Goal: Task Accomplishment & Management: Use online tool/utility

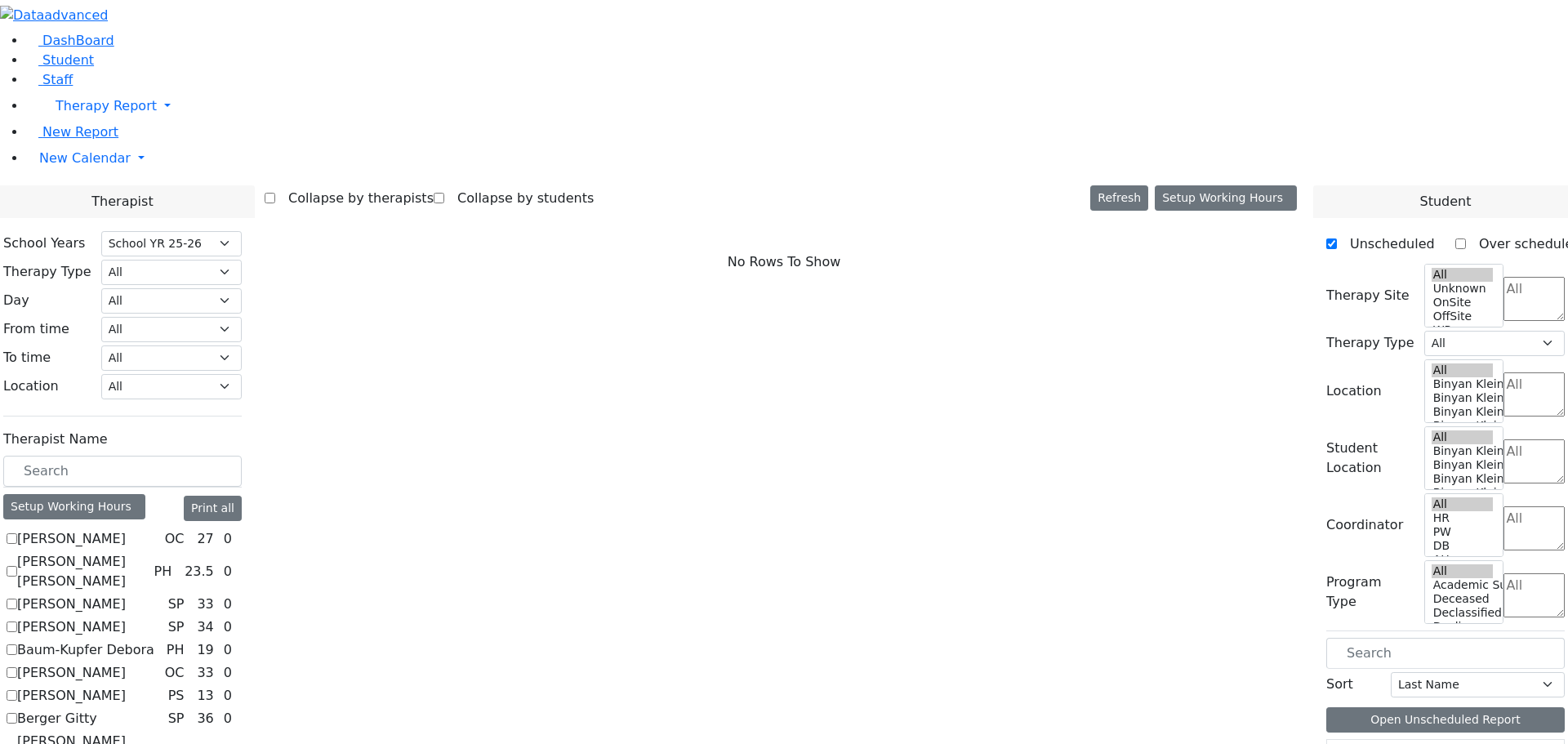
select select "212"
checkbox input "true"
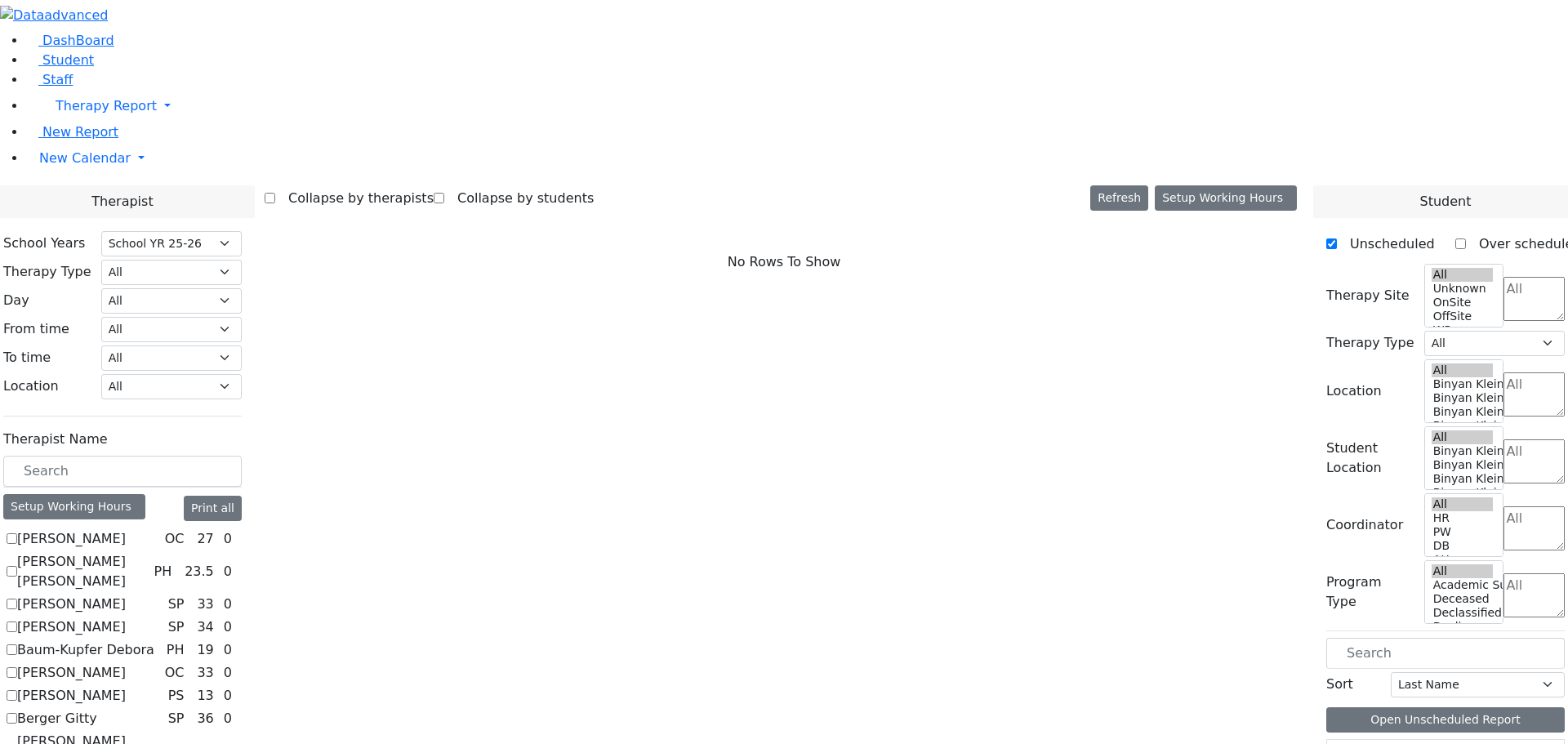
select select "3"
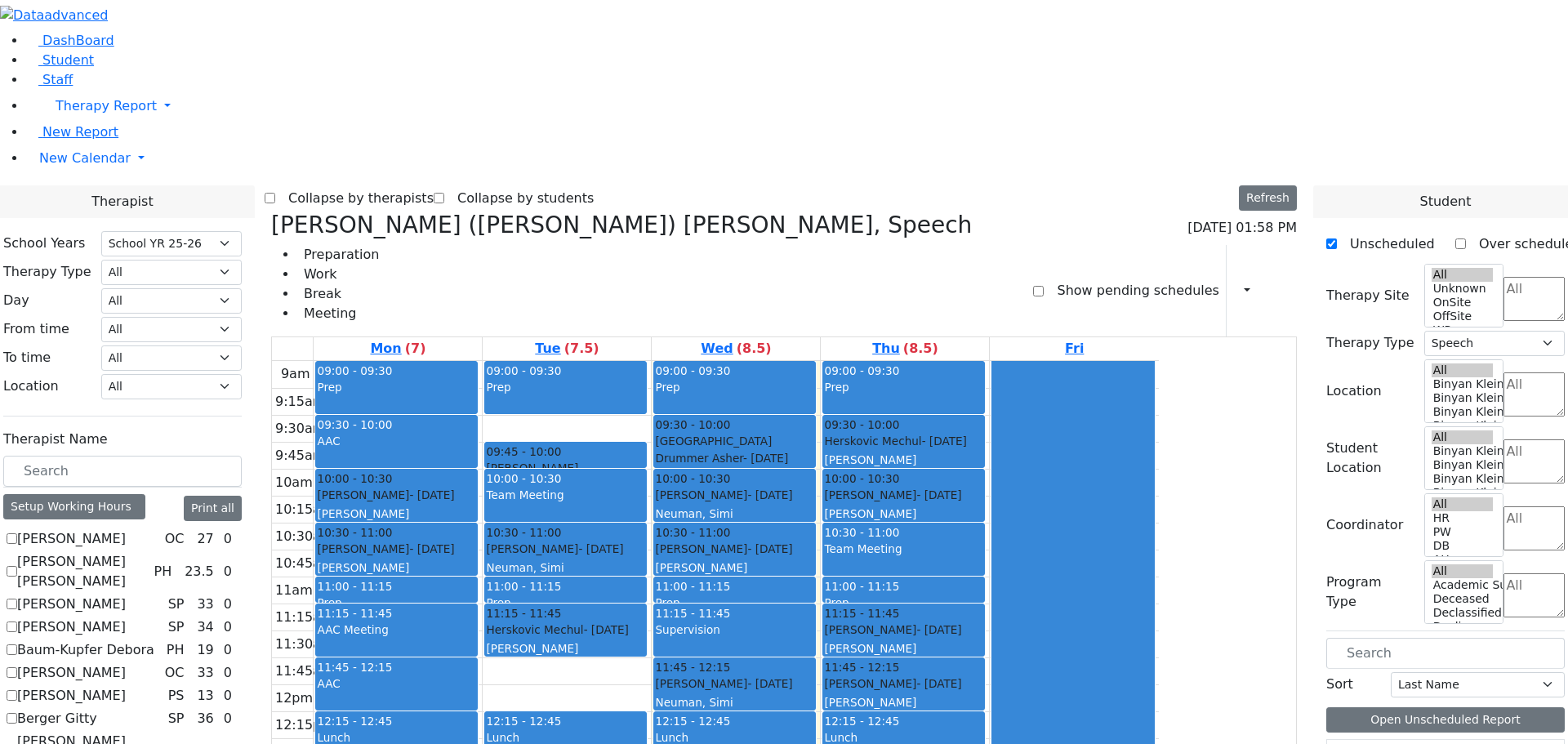
scroll to position [408, 0]
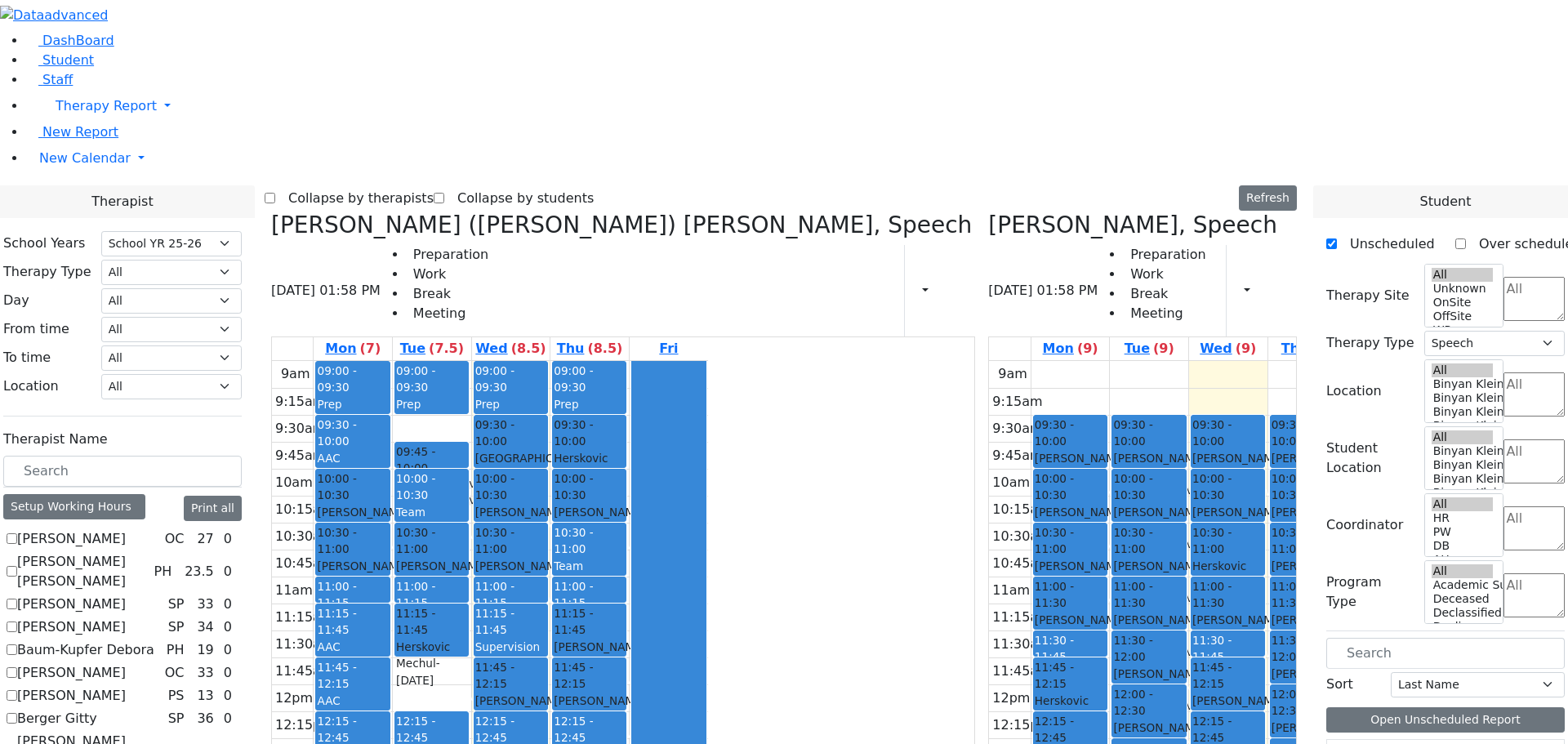
checkbox input "false"
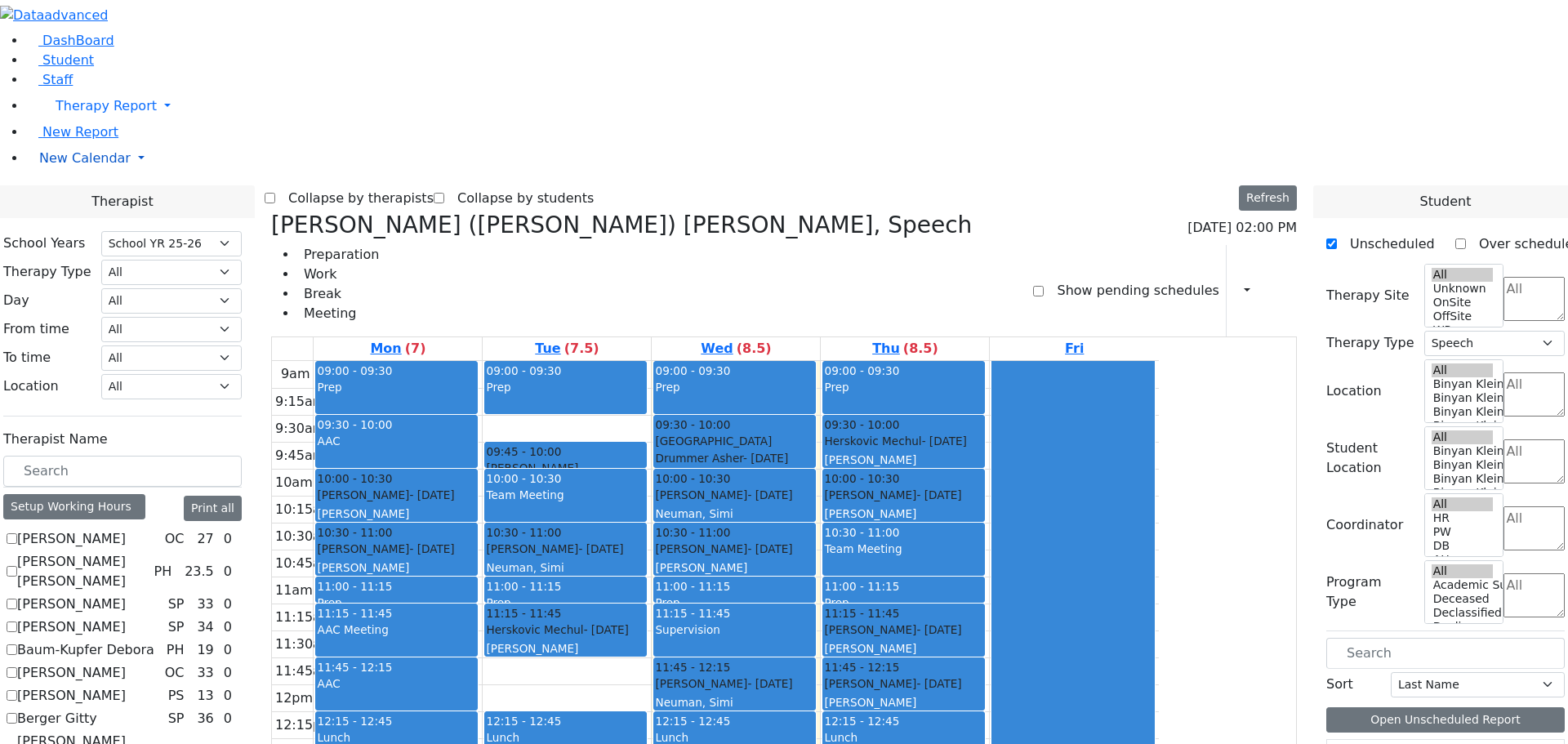
click at [75, 165] on span "New Calendar" at bounding box center [85, 158] width 92 height 15
click at [75, 218] on span "Teacher Report" at bounding box center [88, 210] width 98 height 15
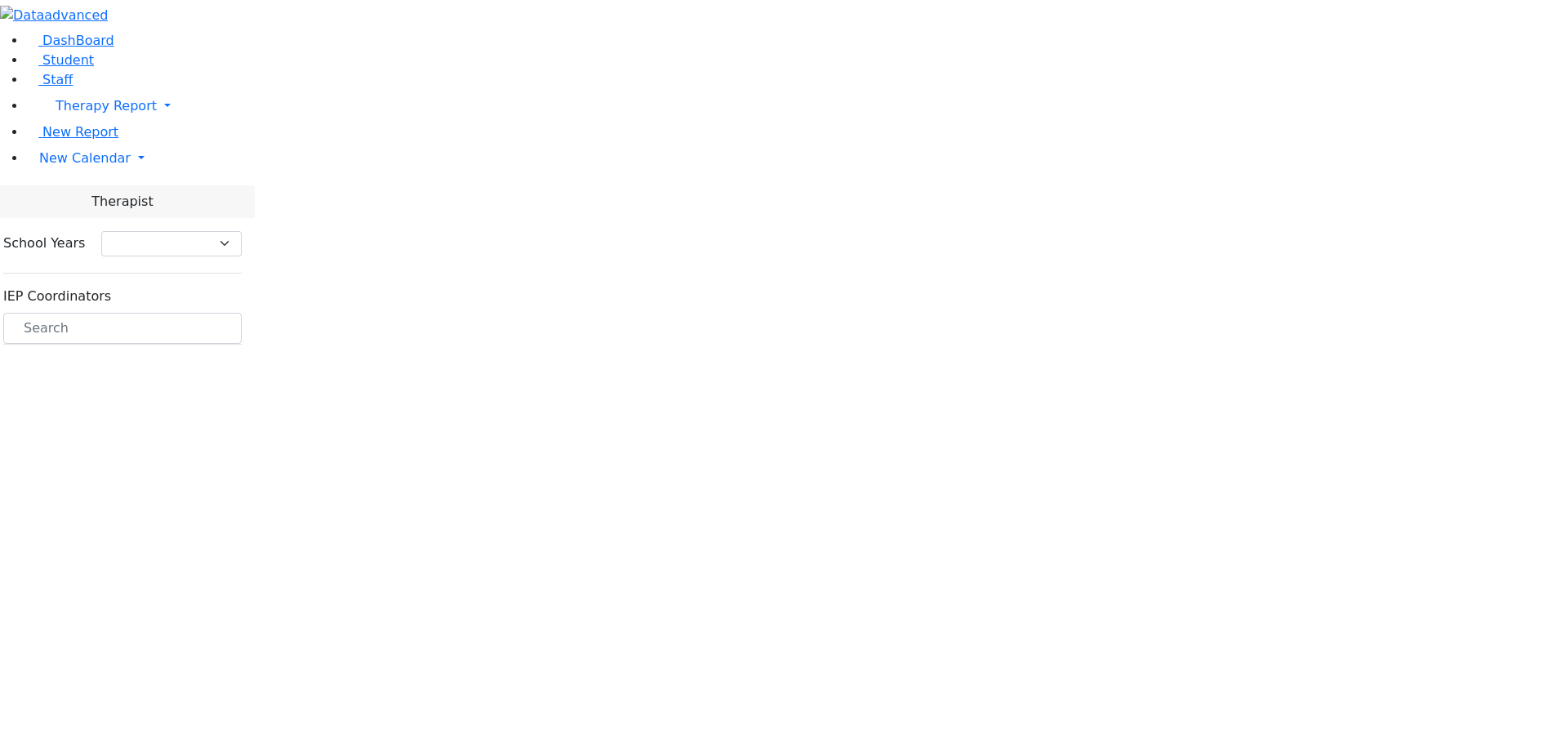
select select "212"
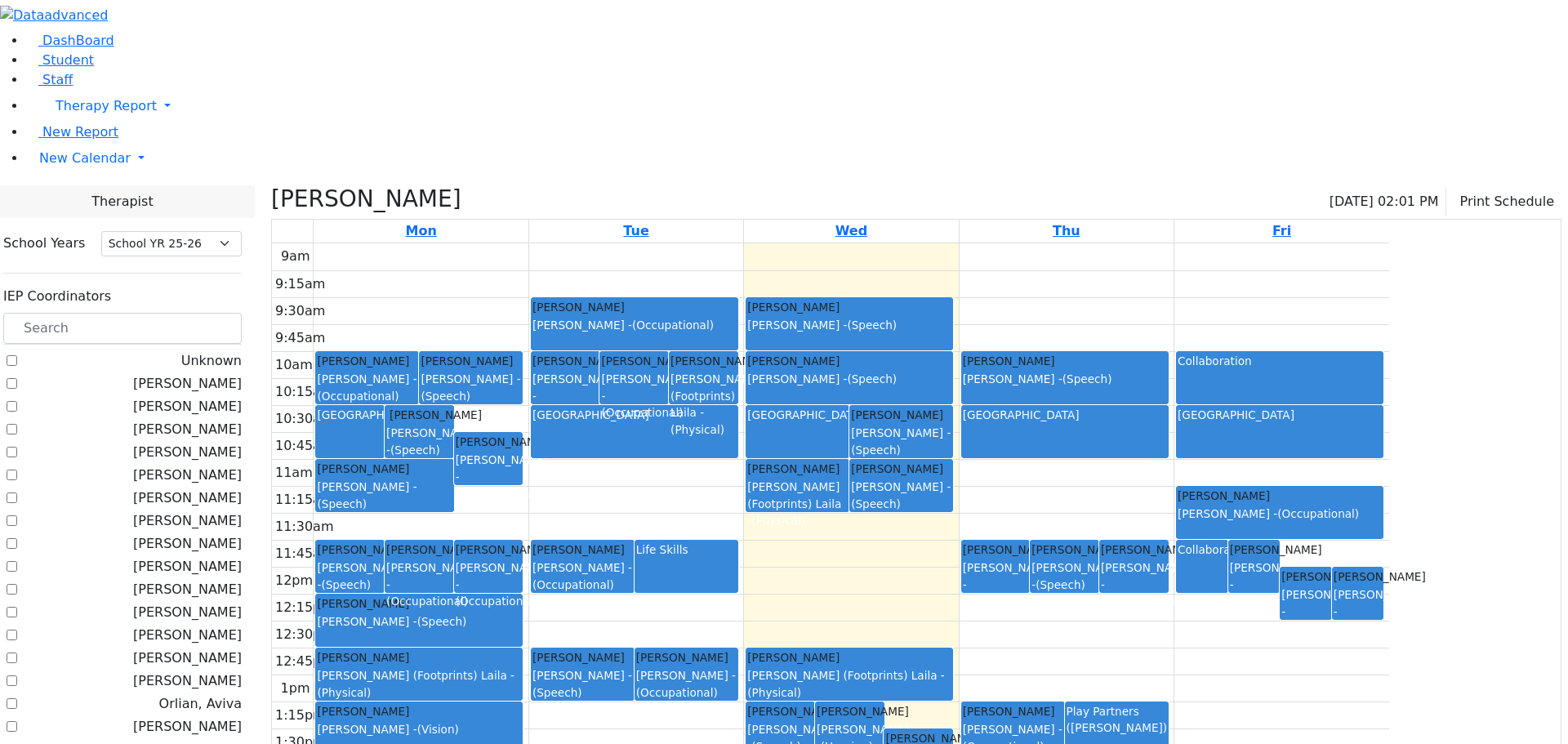
checkbox input "false"
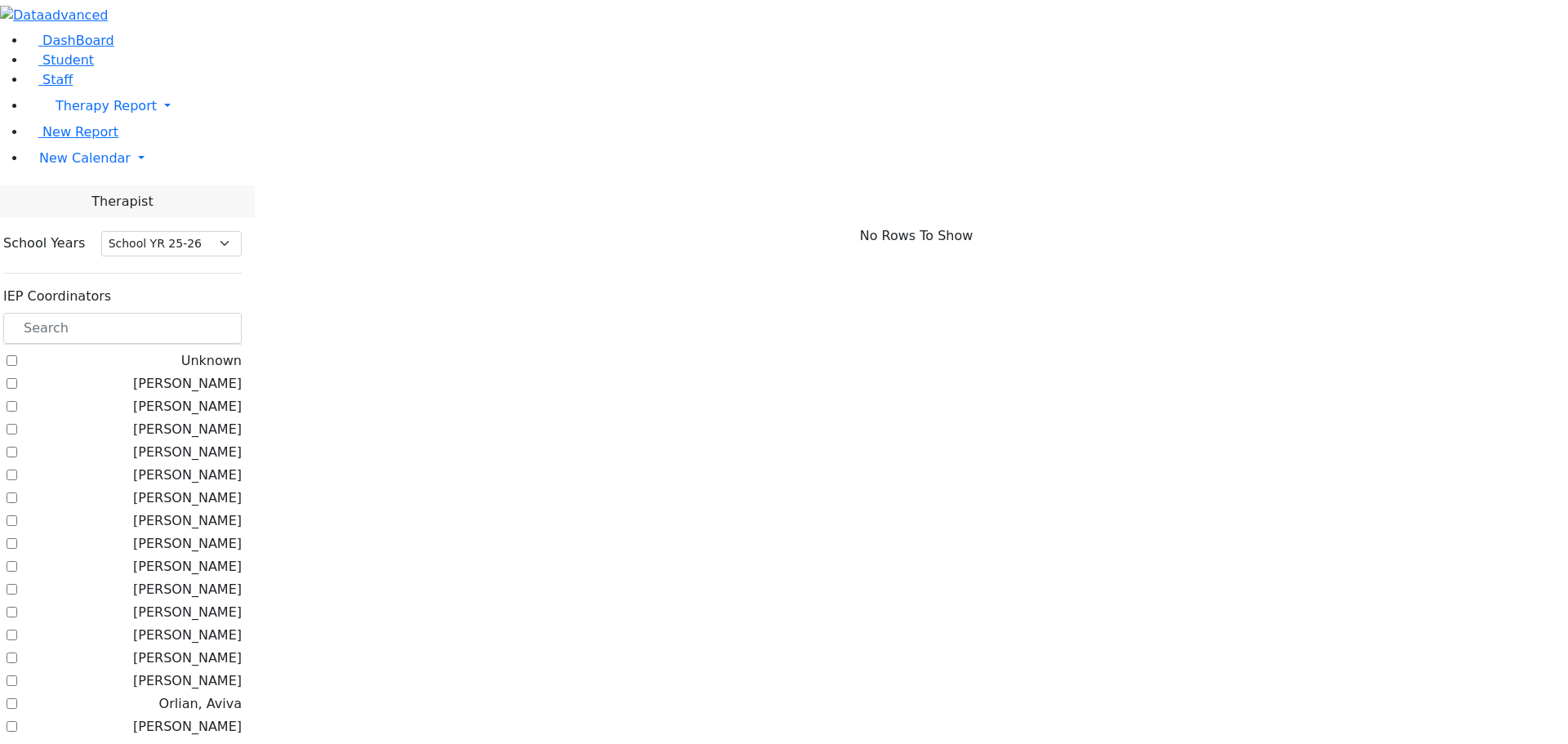
click at [207, 579] on label "[PERSON_NAME]" at bounding box center [187, 589] width 109 height 20
click at [17, 584] on input "[PERSON_NAME]" at bounding box center [12, 589] width 10 height 10
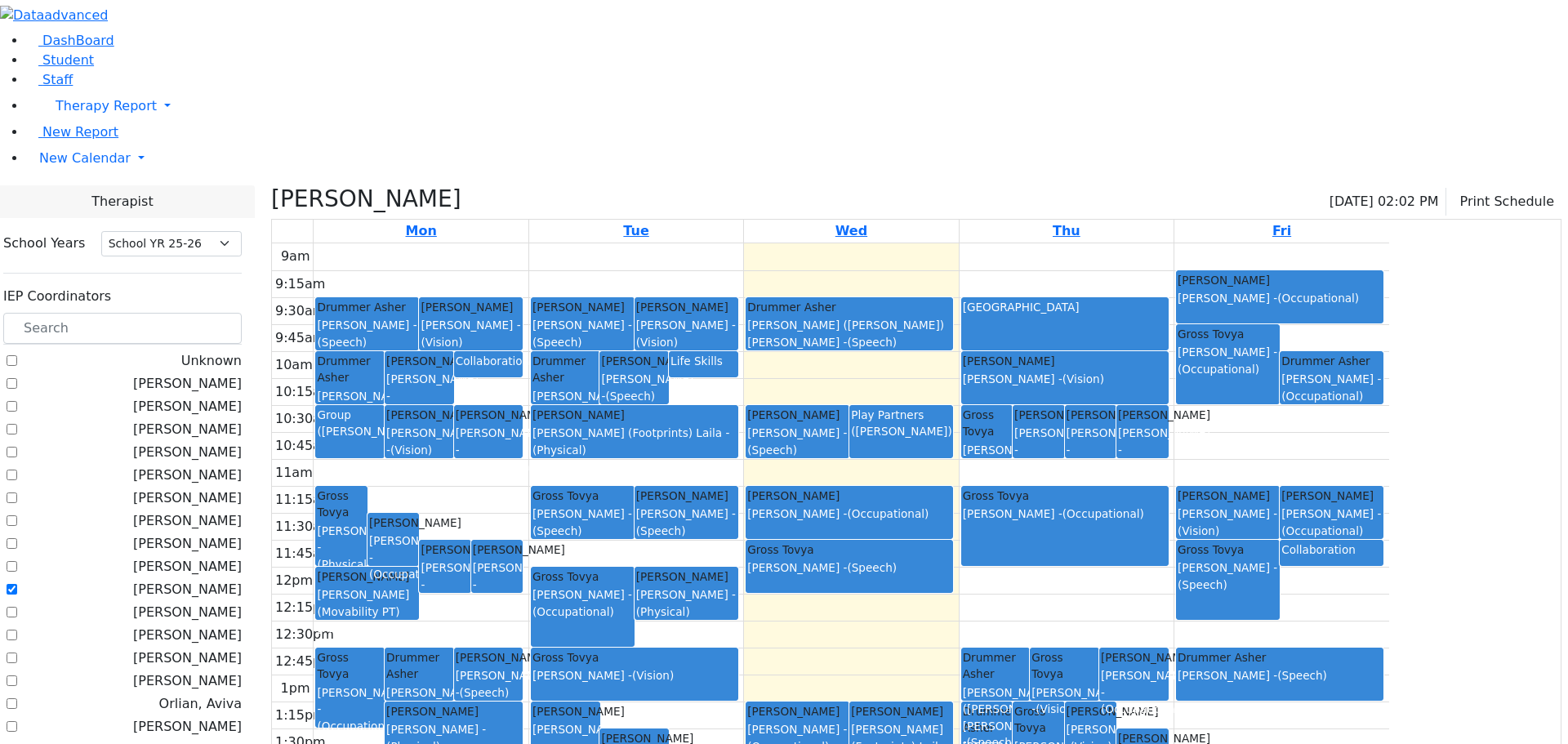
click at [1383, 562] on div at bounding box center [1331, 566] width 102 height 7
drag, startPoint x: 646, startPoint y: 216, endPoint x: 654, endPoint y: 242, distance: 27.2
click at [523, 243] on div "Gross Tovya Zucker Sushie - (Physical) Katz Benjamin Abramczyk ZC - (Occupation…" at bounding box center [419, 243] width 207 height 0
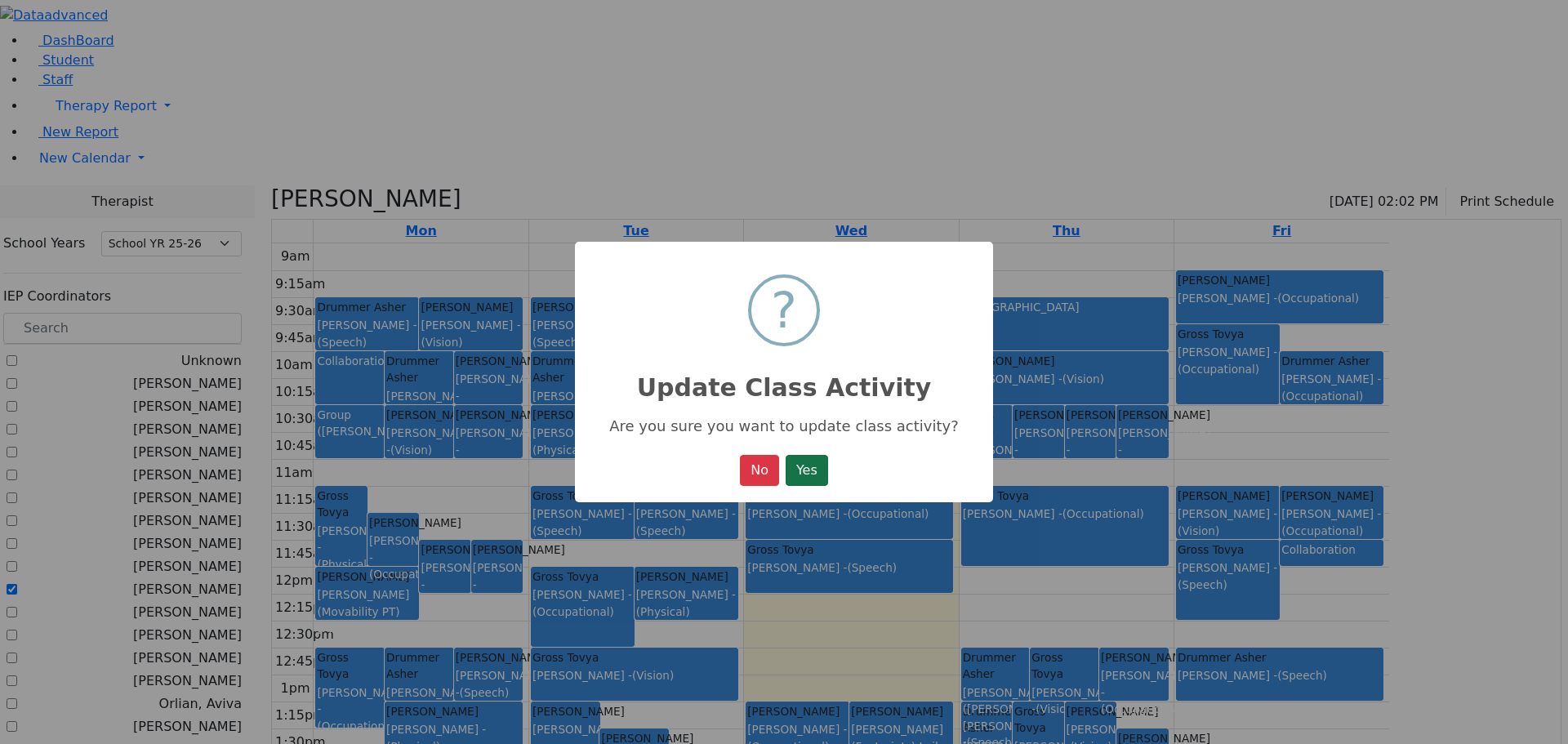
click at [815, 478] on button "Yes" at bounding box center [808, 471] width 43 height 31
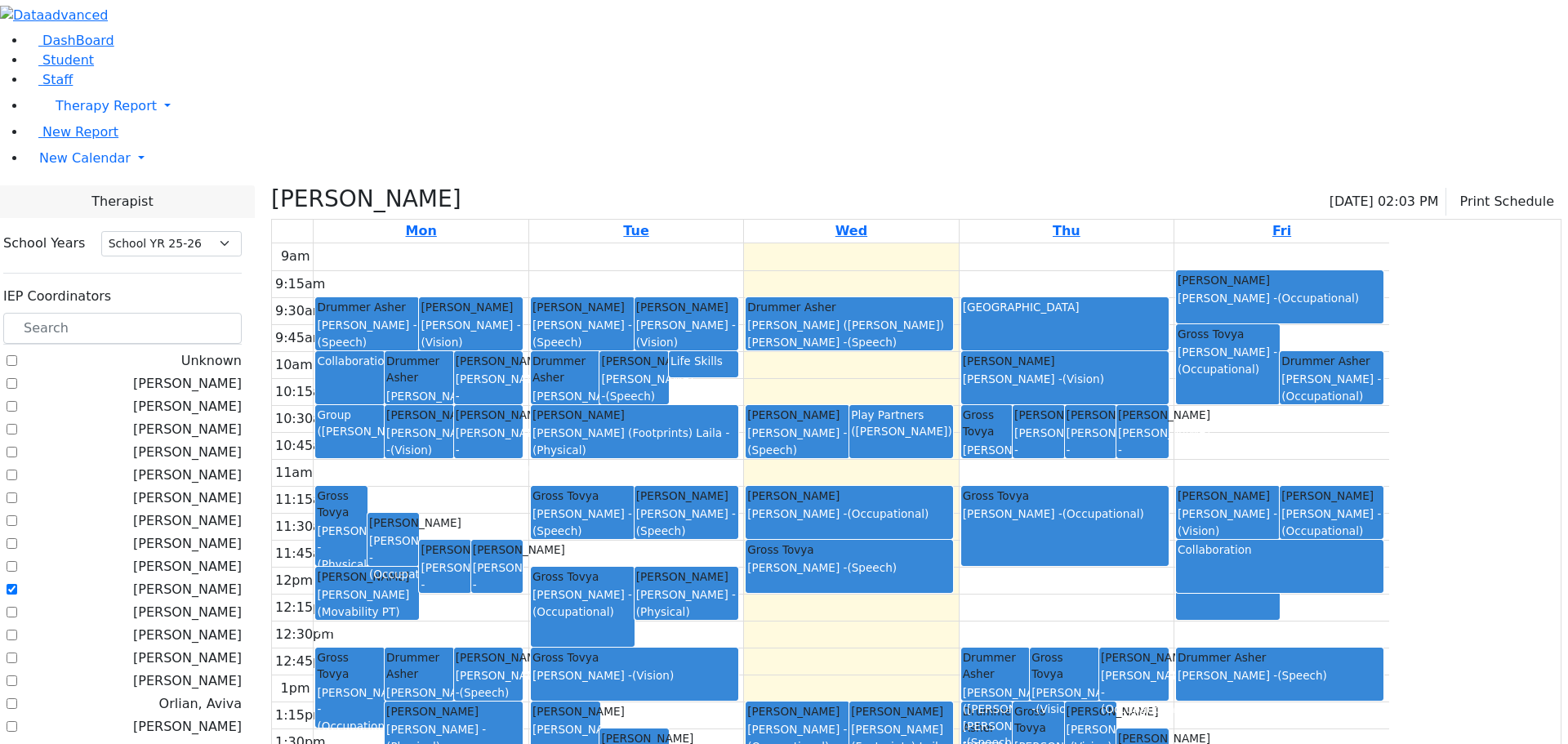
click at [1390, 416] on div "Gross Tovya Kenig Shira - (Occupational) Drummer Asher Mehl Miriam - (Occupatio…" at bounding box center [1282, 567] width 215 height 647
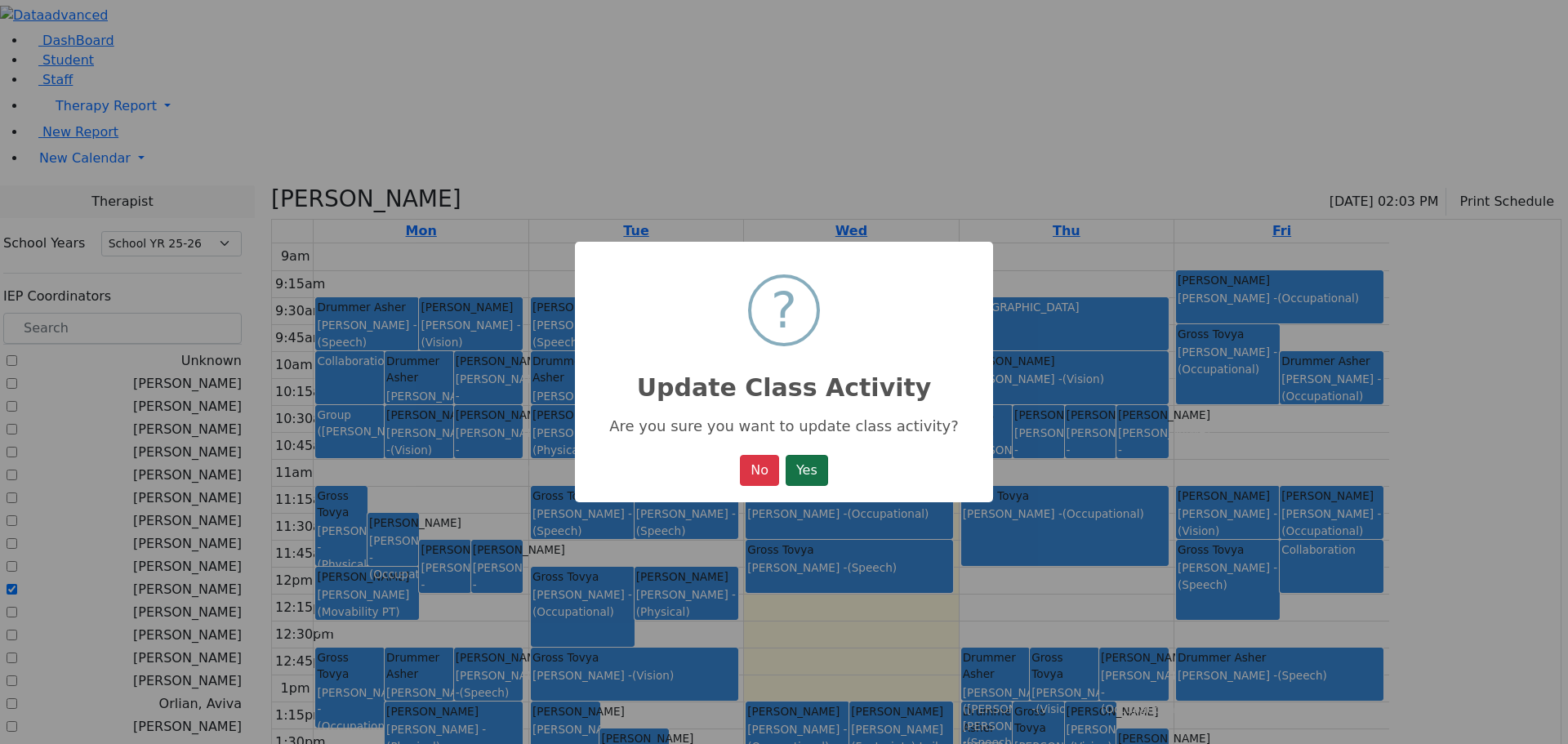
click at [821, 471] on button "Yes" at bounding box center [808, 471] width 43 height 31
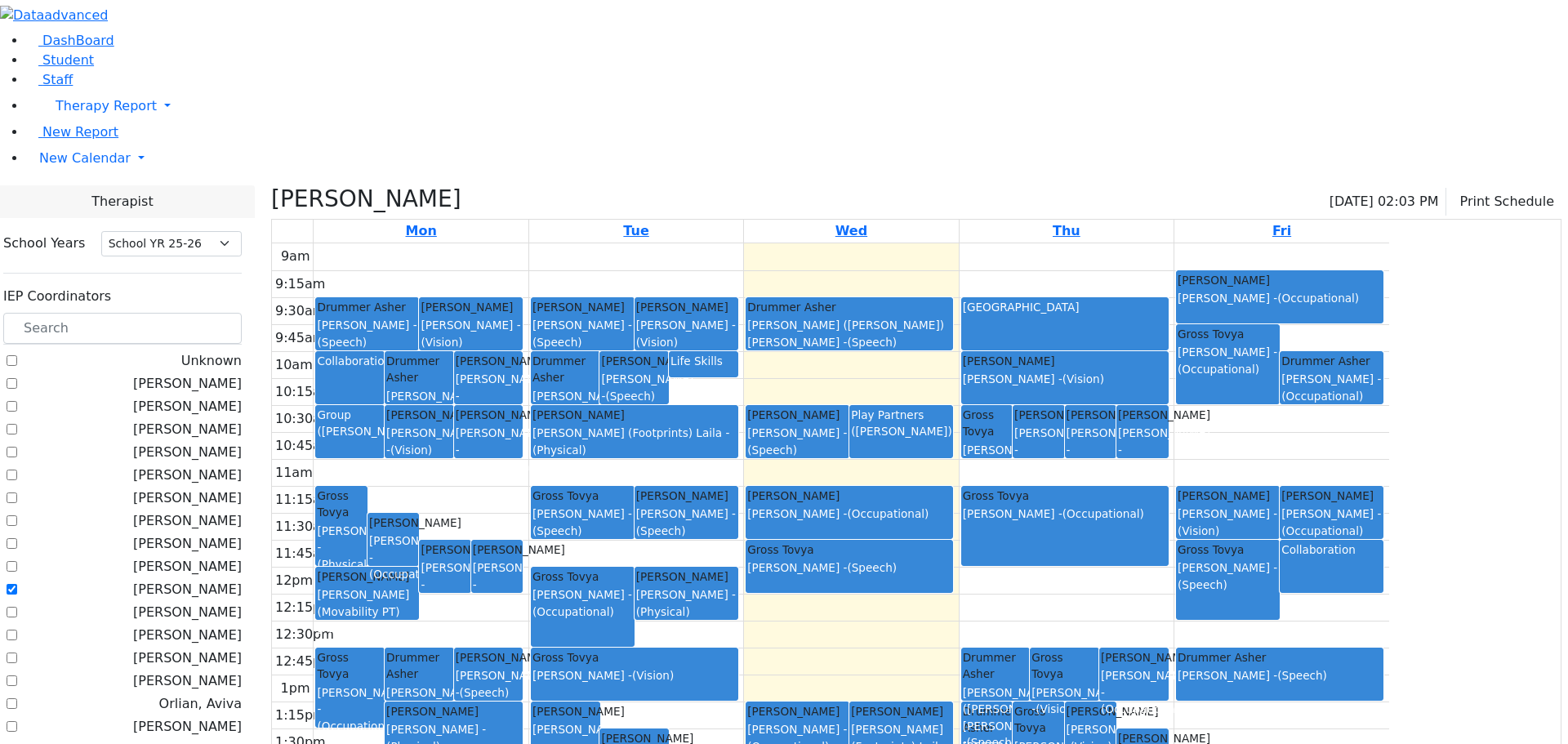
click at [208, 579] on label "[PERSON_NAME]" at bounding box center [187, 589] width 109 height 20
click at [17, 584] on input "[PERSON_NAME]" at bounding box center [12, 589] width 10 height 10
checkbox input "false"
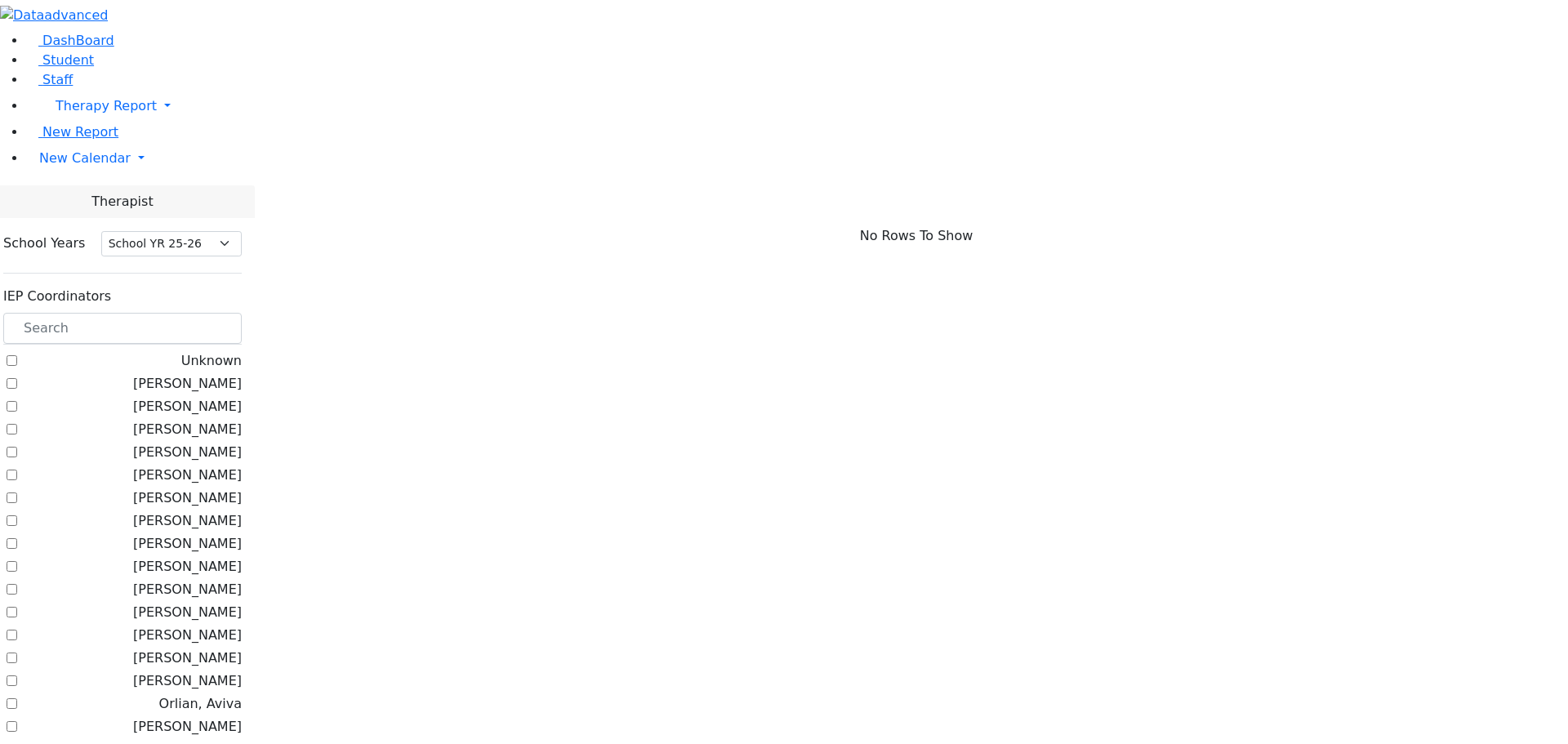
scroll to position [996, 0]
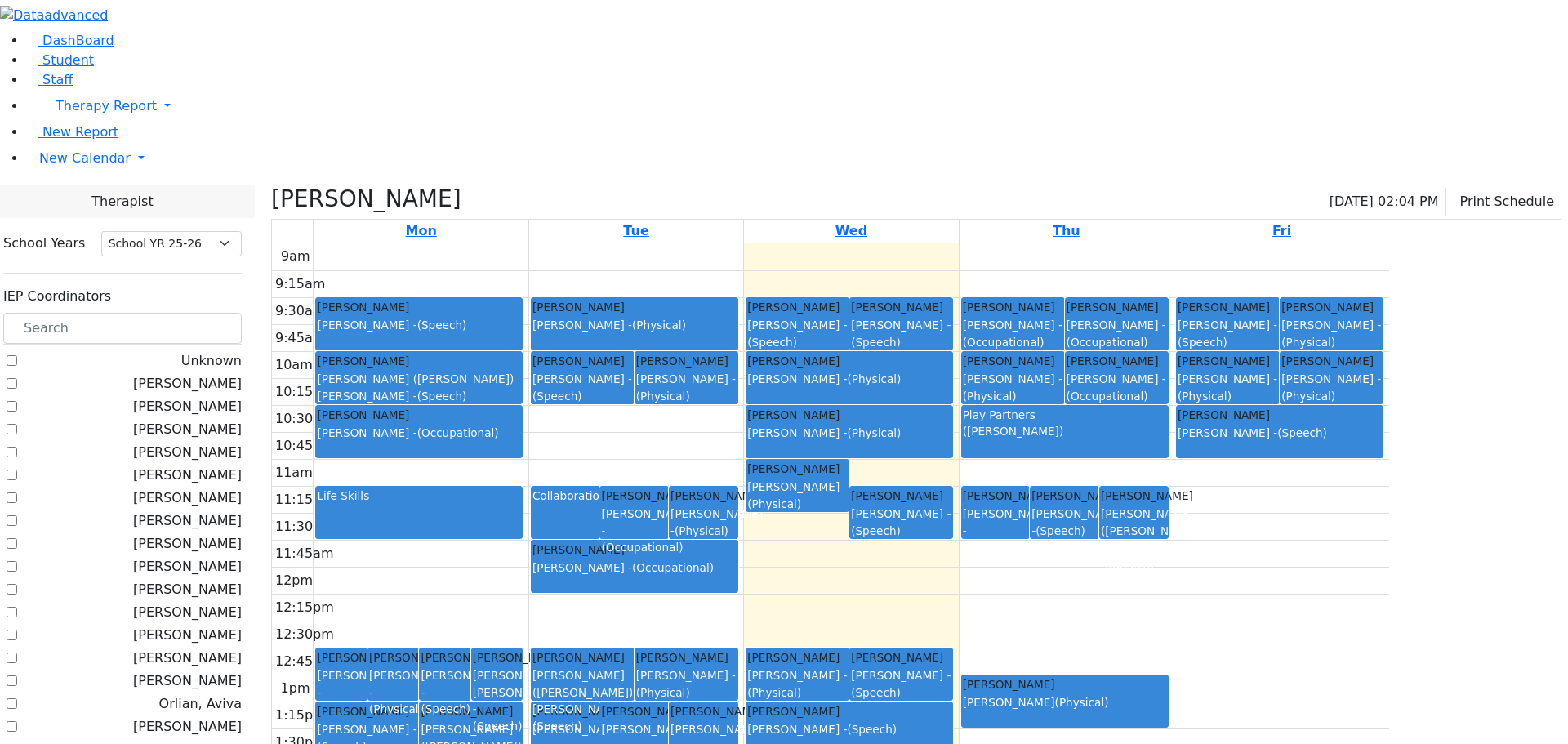
checkbox input "false"
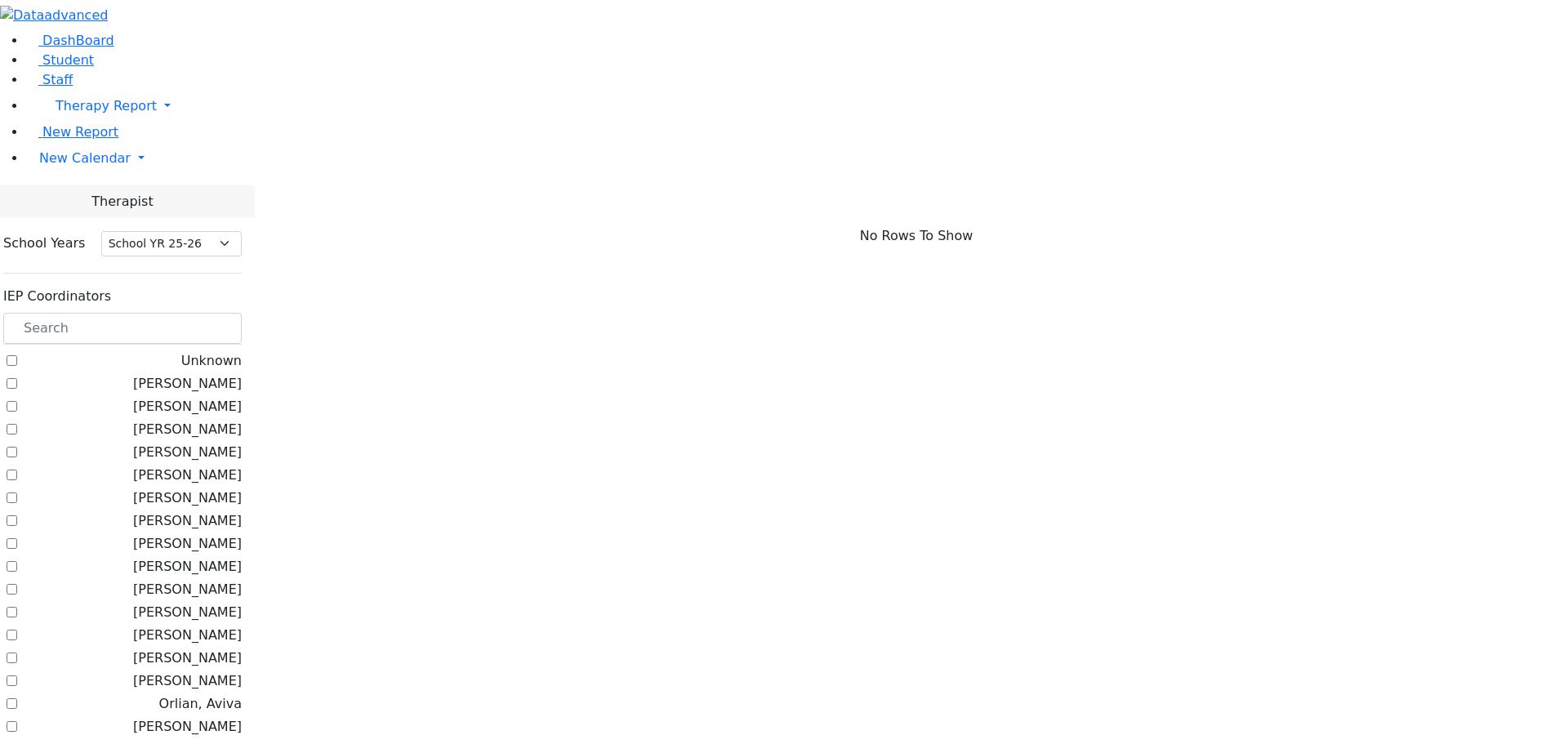
scroll to position [0, 0]
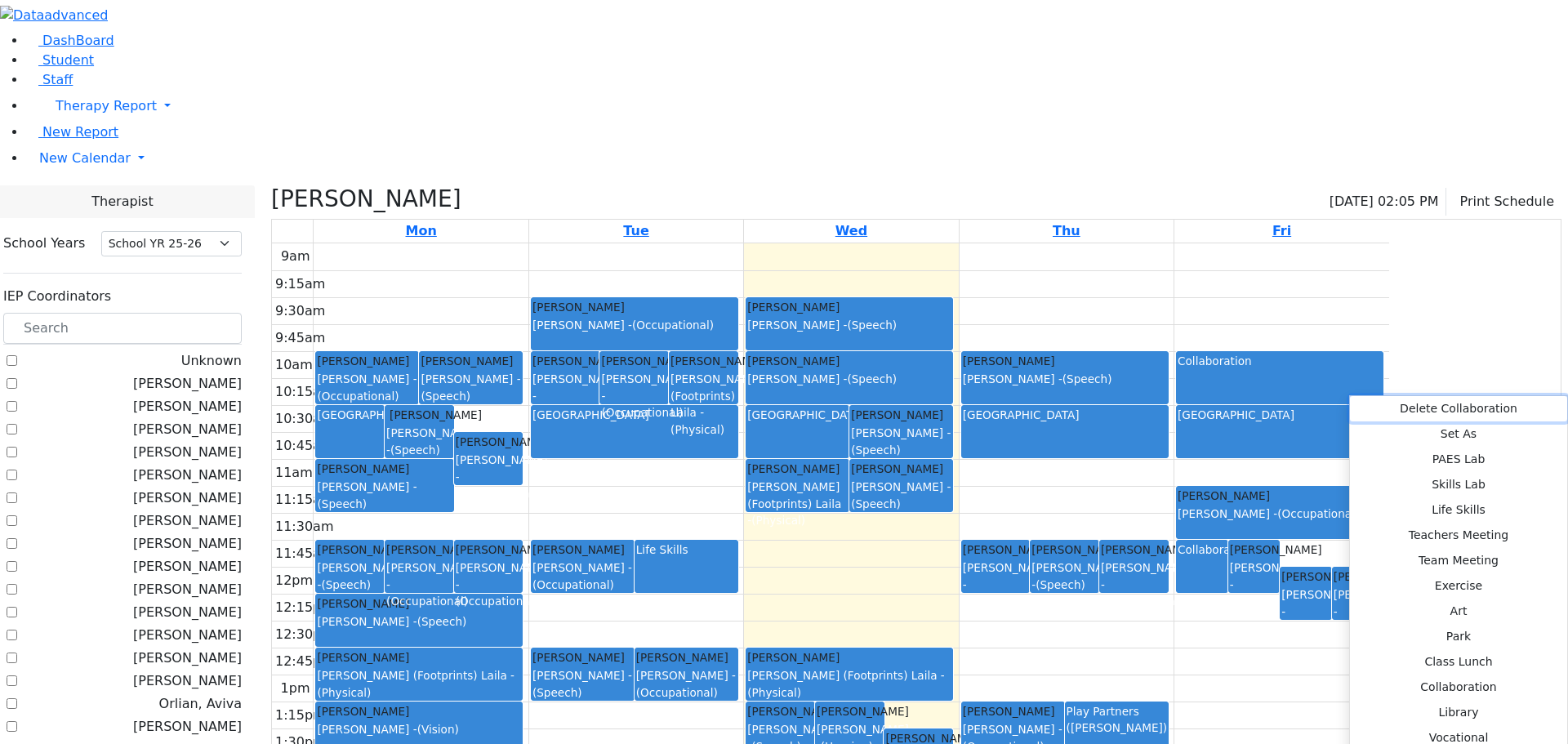
click at [1367, 395] on div "Delete Collaboration Set As PAES Lab Skills Lab Life Skills Teachers Meeting Te…" at bounding box center [1458, 624] width 219 height 458
click at [1408, 411] on button "Delete Collaboration" at bounding box center [1458, 409] width 217 height 26
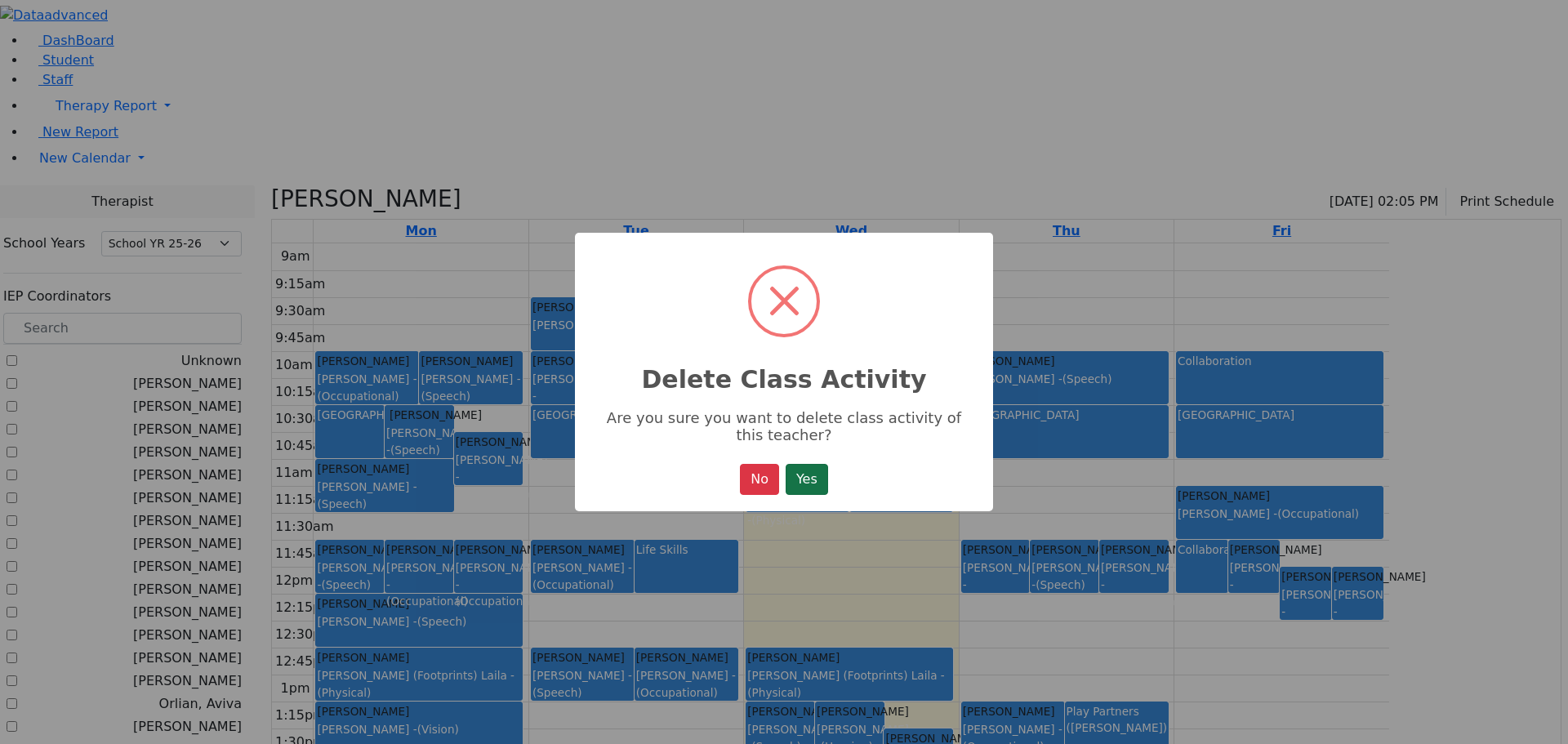
click at [821, 478] on button "Yes" at bounding box center [808, 479] width 43 height 31
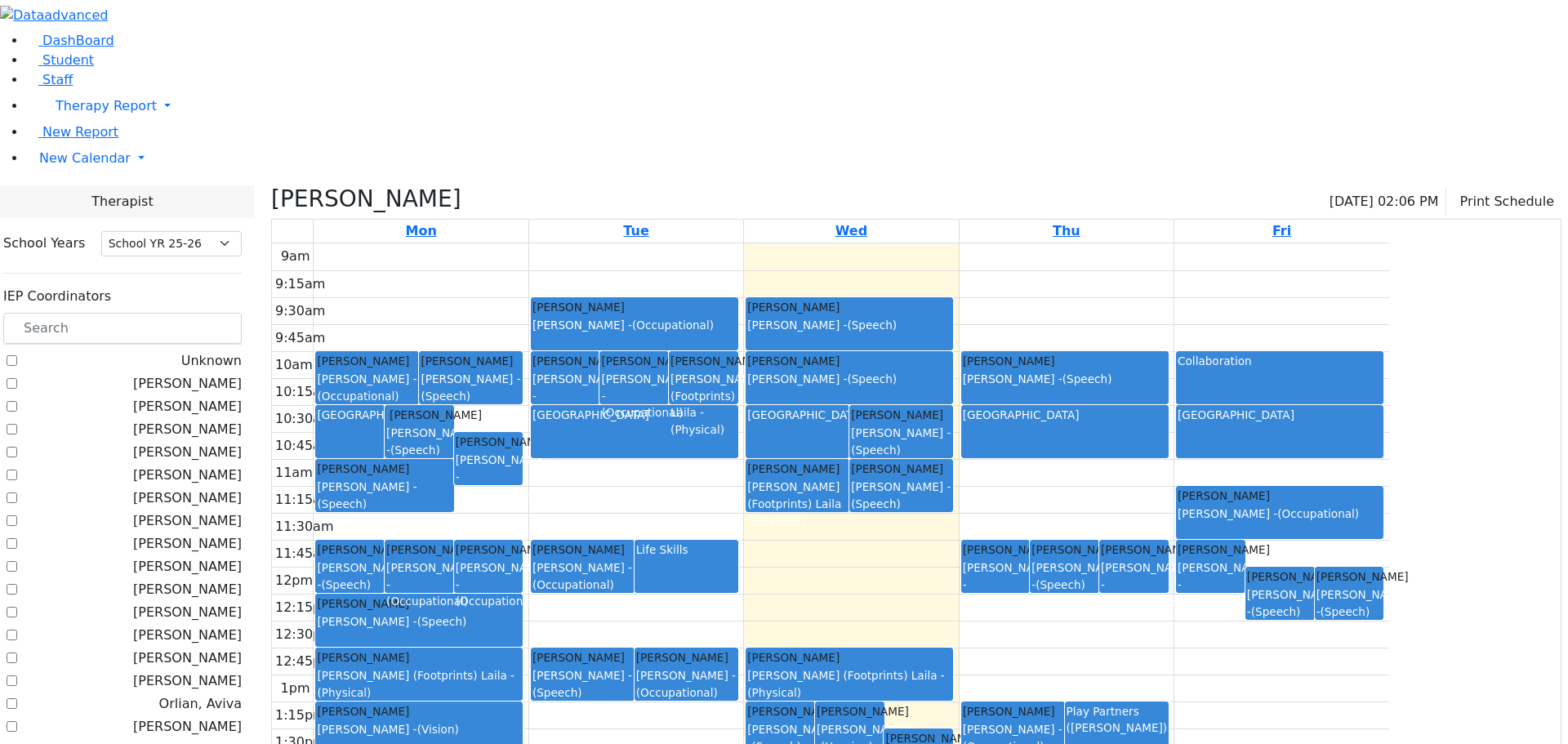
drag, startPoint x: 1332, startPoint y: 377, endPoint x: 1331, endPoint y: 423, distance: 46.0
click at [1331, 423] on div "9am 9:15am 9:30am 9:45am 10am 10:15am 10:30am 10:45am 11am 11:15am 11:30am 11:4…" at bounding box center [830, 567] width 1117 height 647
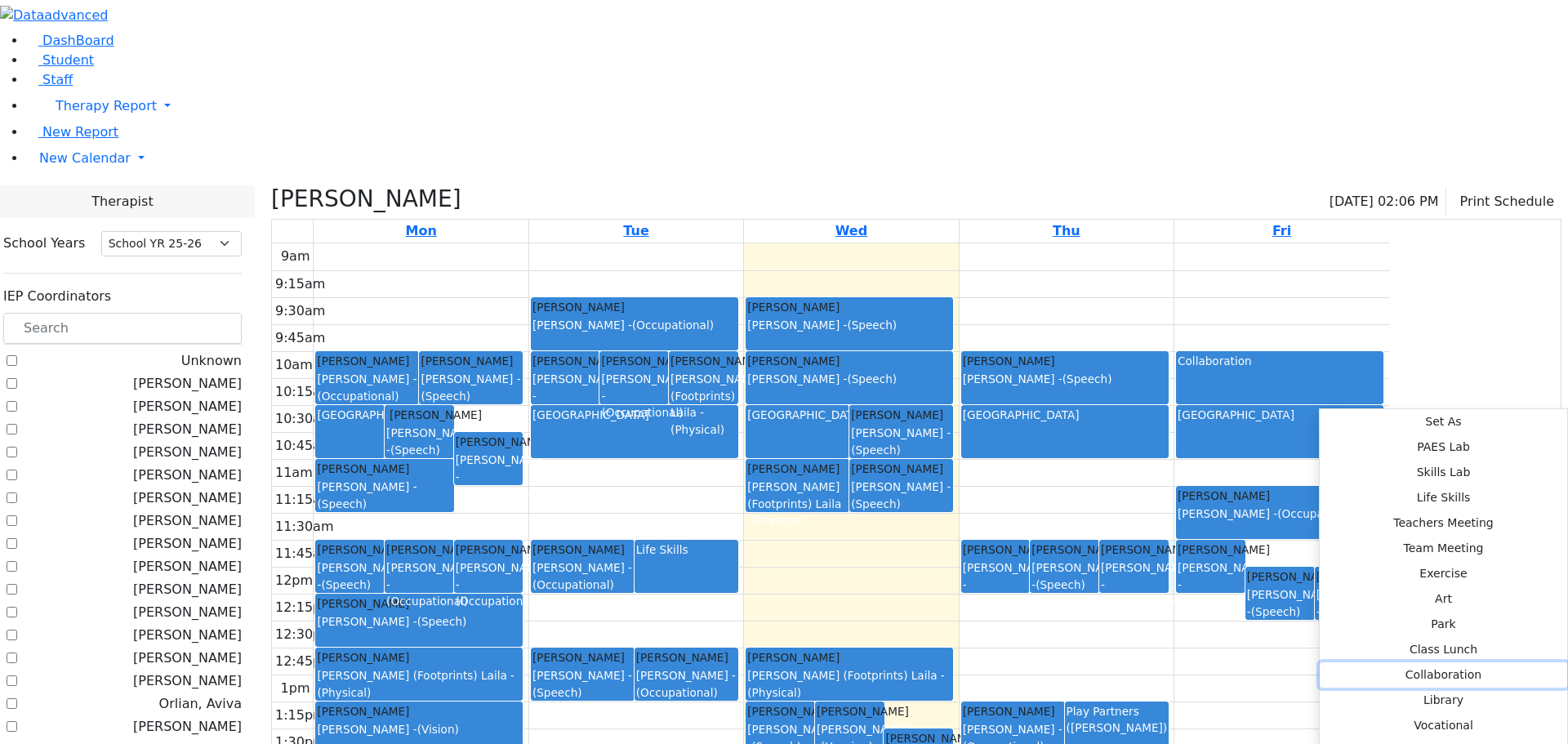
click at [1320, 663] on button "Collaboration" at bounding box center [1444, 675] width 248 height 26
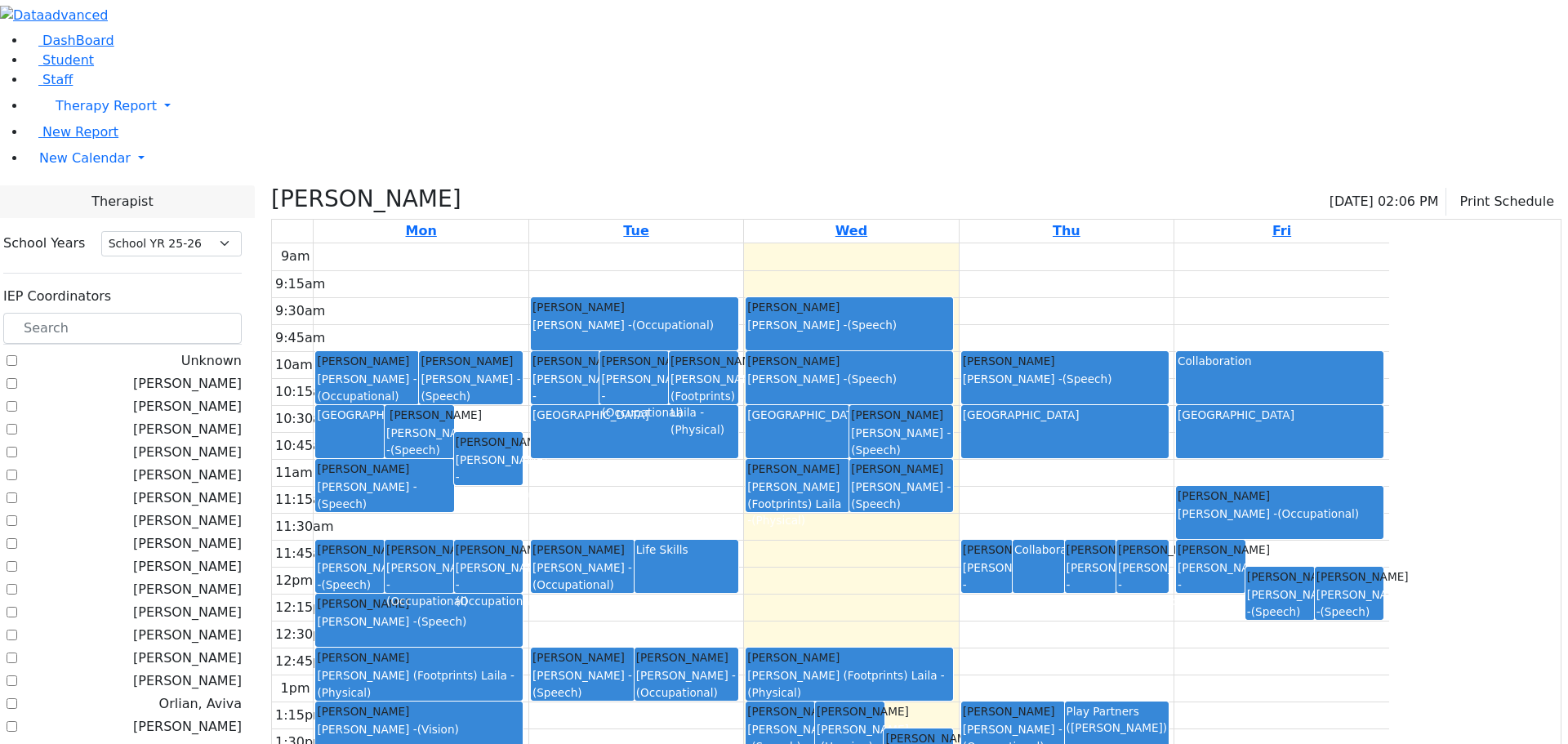
checkbox input "false"
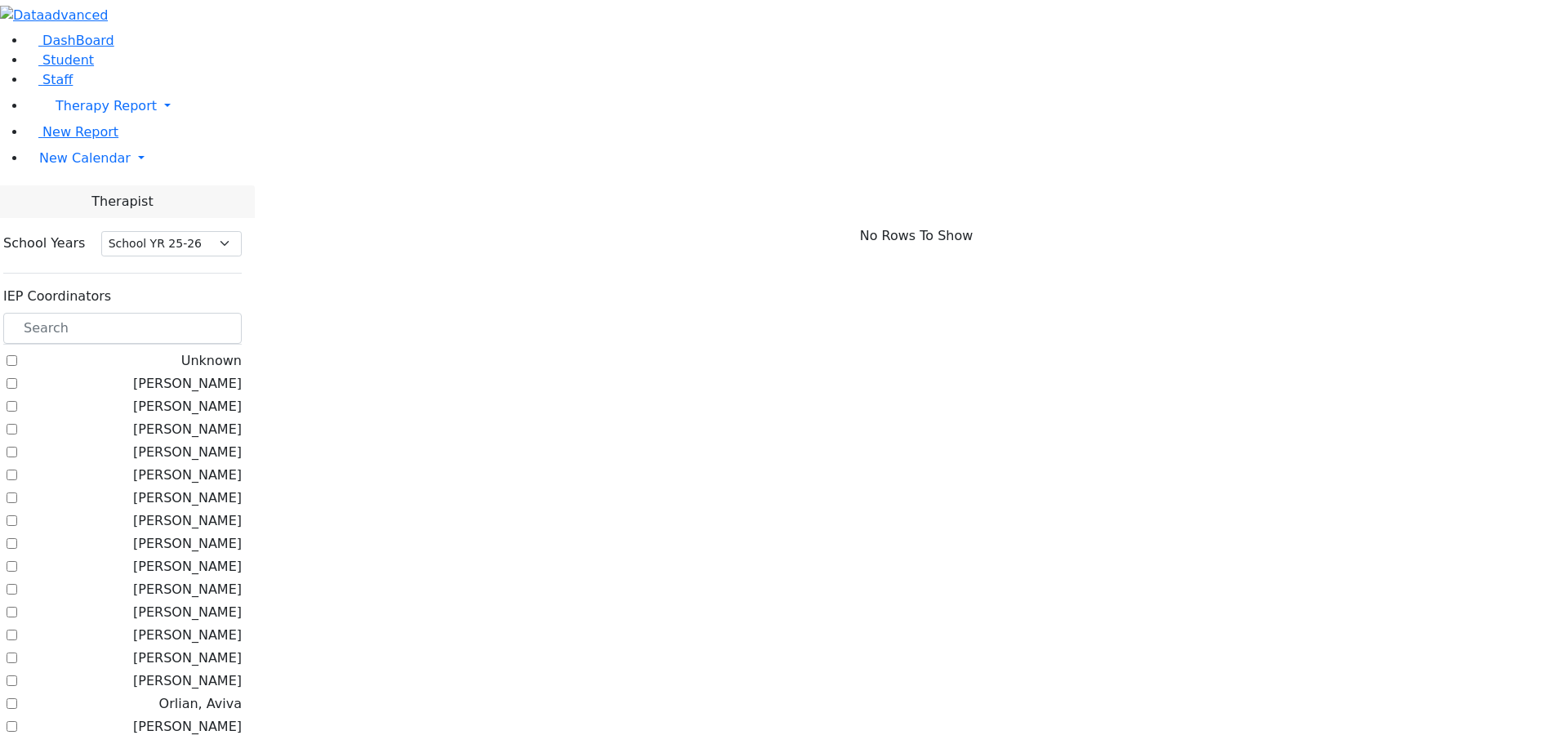
click at [202, 579] on label "[PERSON_NAME]" at bounding box center [187, 589] width 109 height 20
click at [17, 584] on input "[PERSON_NAME]" at bounding box center [12, 589] width 10 height 10
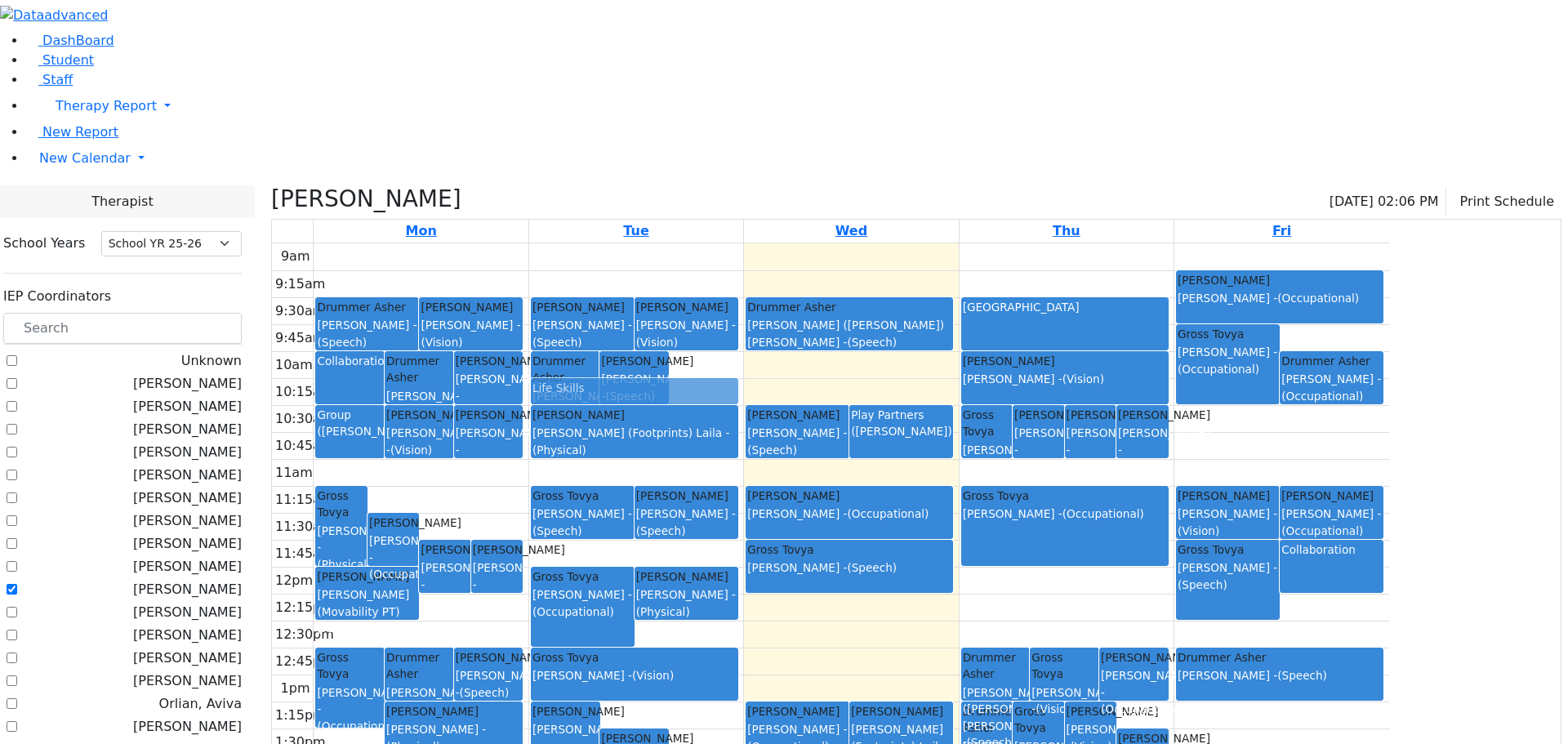
drag, startPoint x: 879, startPoint y: 200, endPoint x: 887, endPoint y: 217, distance: 18.8
click at [743, 243] on div "Drummer Asher Mehl Miriam - (Occupational) Lorincz Shimon Wolner Miriam - (Spee…" at bounding box center [636, 567] width 214 height 647
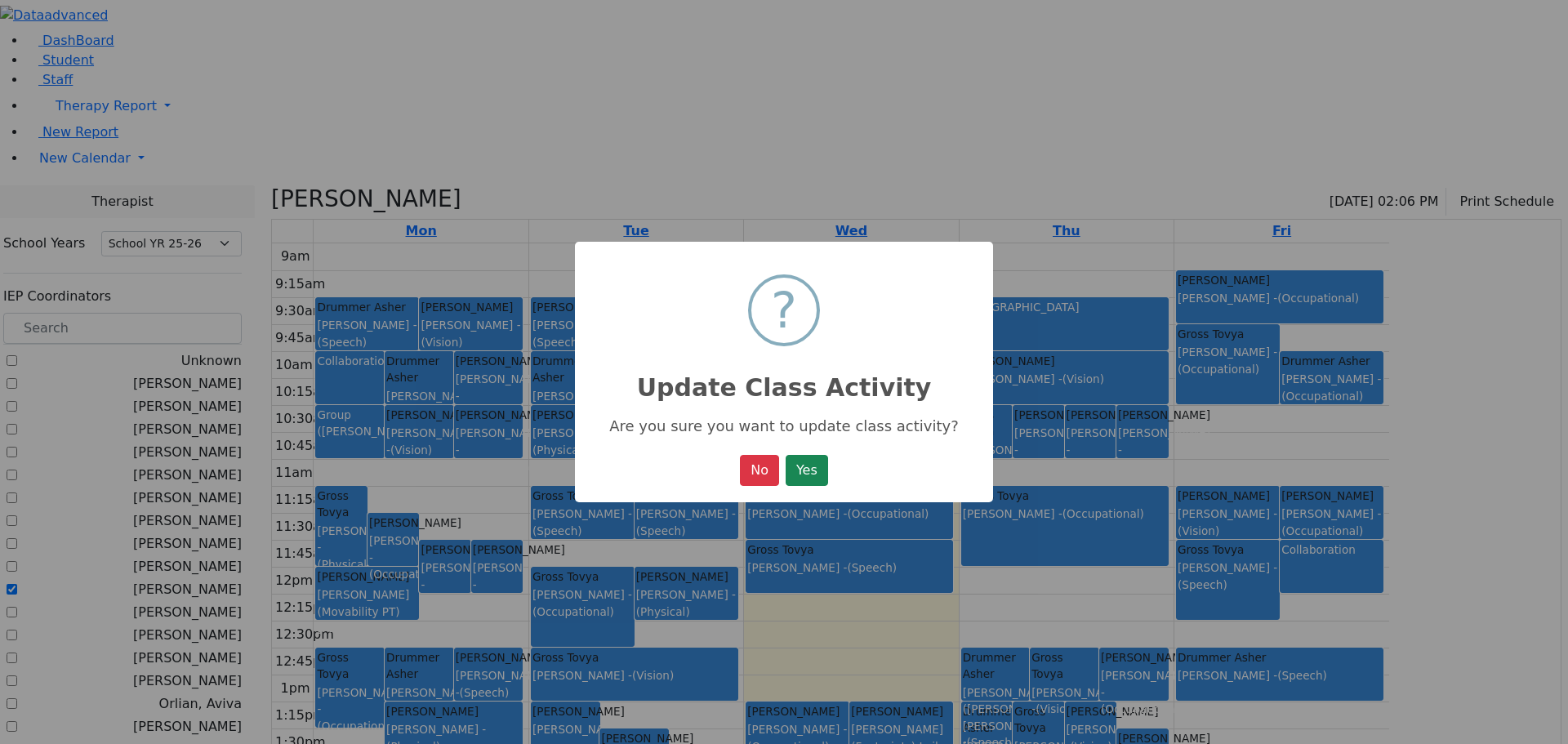
click at [812, 459] on button "Yes" at bounding box center [808, 471] width 43 height 31
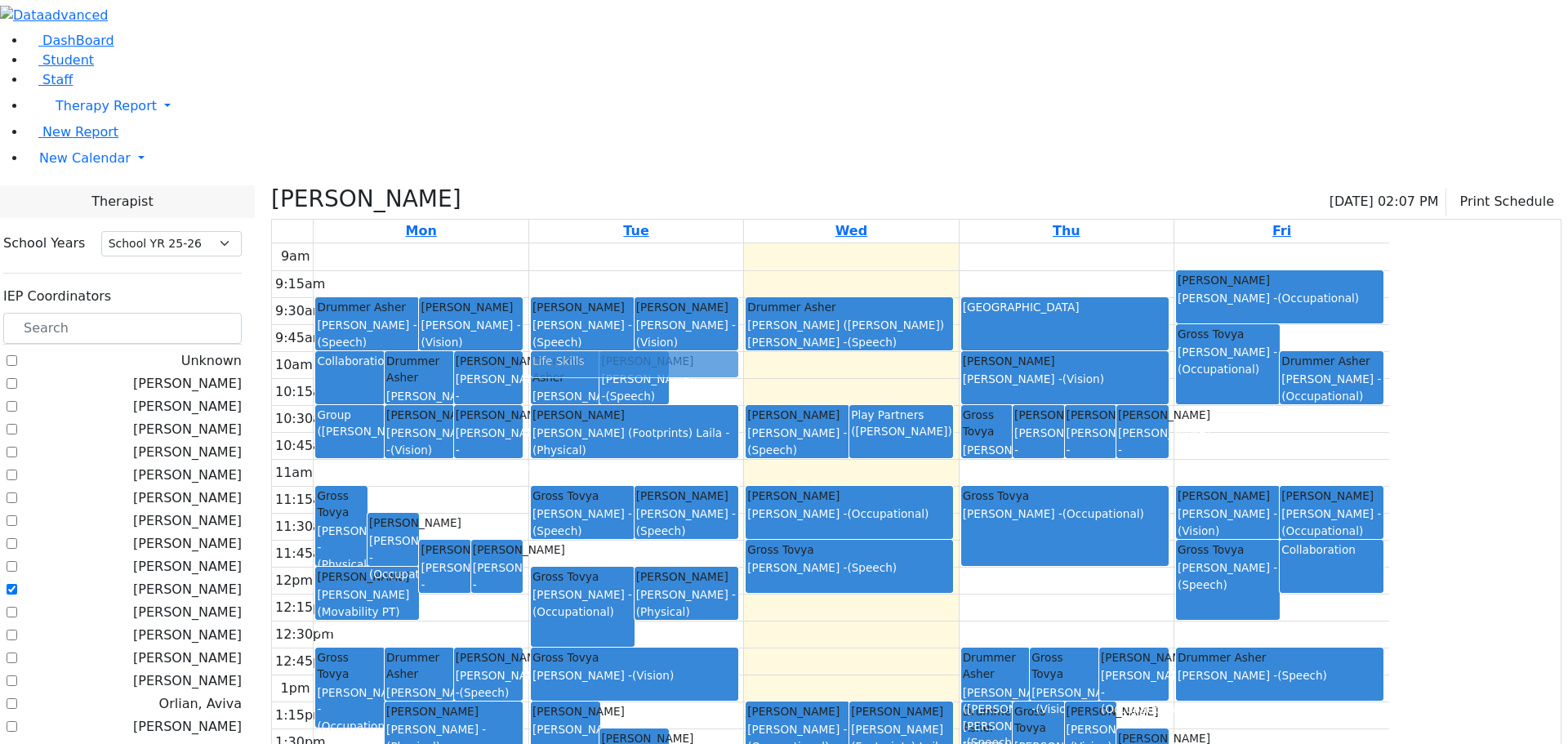
drag, startPoint x: 865, startPoint y: 215, endPoint x: 874, endPoint y: 192, distance: 24.7
click at [743, 243] on div "Drummer Asher Mehl Miriam - (Occupational) Lorincz Shimon Wolner Miriam - (Spee…" at bounding box center [636, 567] width 214 height 647
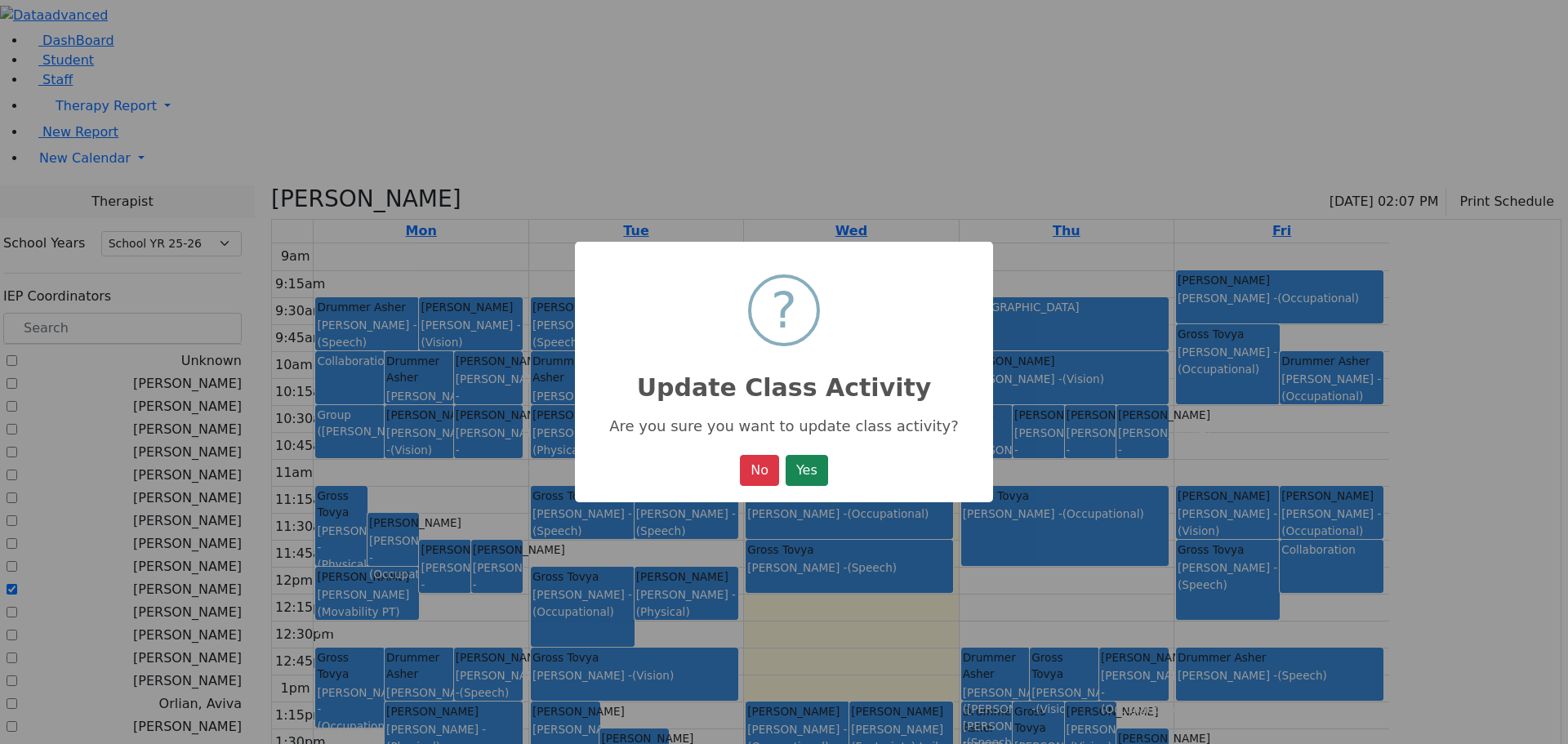
drag, startPoint x: 804, startPoint y: 466, endPoint x: 827, endPoint y: 415, distance: 55.9
click at [805, 465] on button "Yes" at bounding box center [808, 471] width 43 height 31
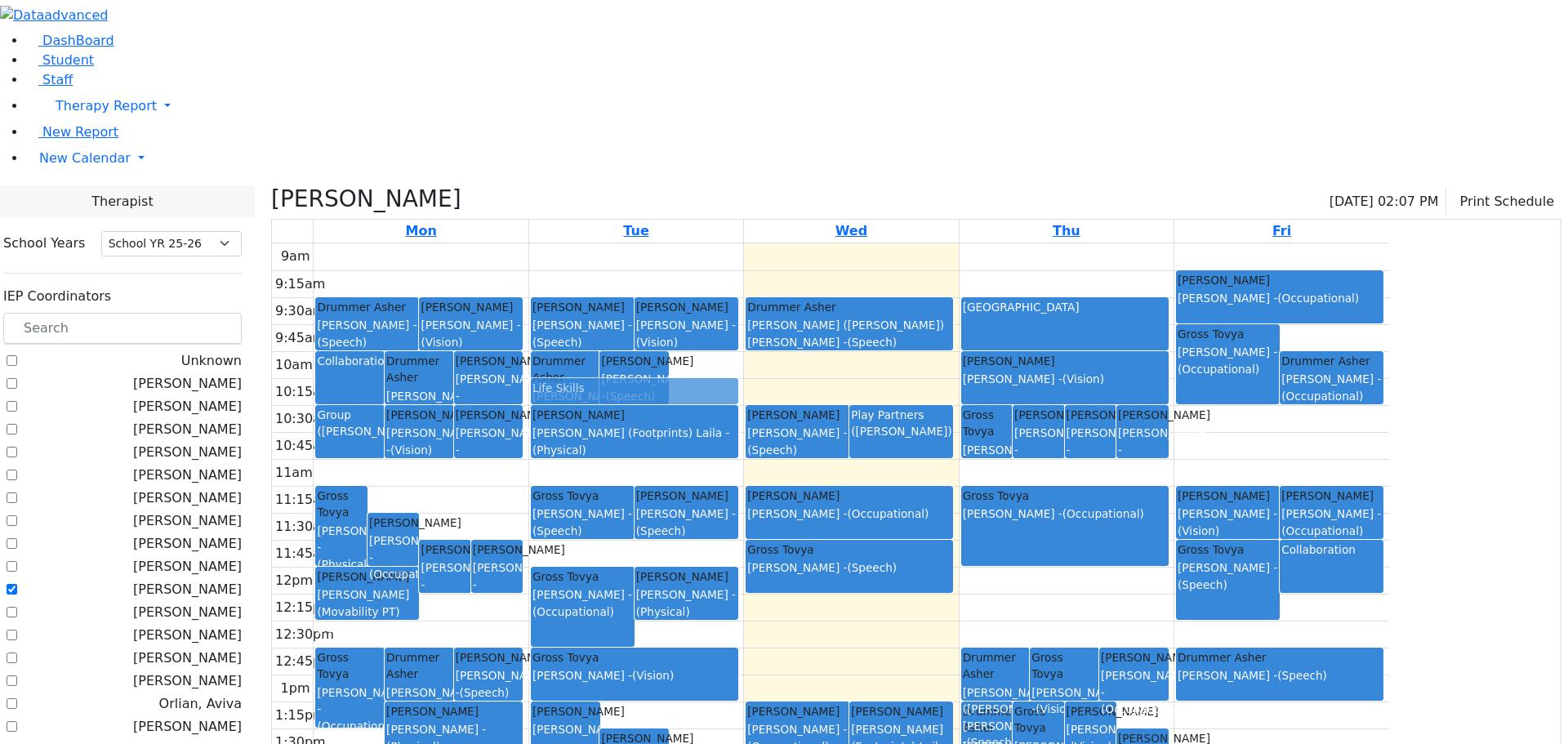
drag, startPoint x: 880, startPoint y: 209, endPoint x: 880, endPoint y: 233, distance: 24.0
click at [743, 243] on div "Drummer Asher Mehl Miriam - (Occupational) Lorincz Shimon Wolner Miriam - (Spee…" at bounding box center [636, 567] width 214 height 647
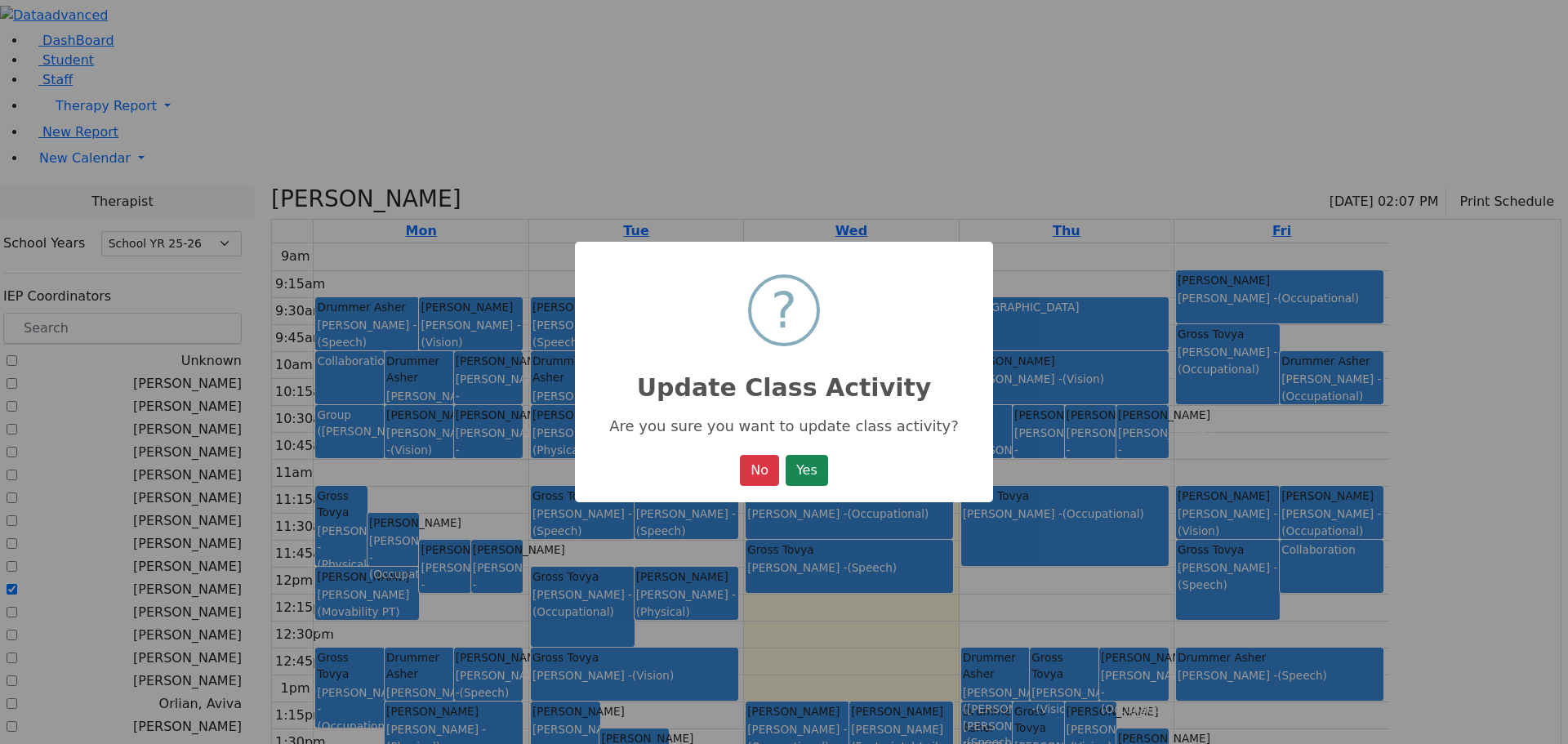
drag, startPoint x: 814, startPoint y: 481, endPoint x: 825, endPoint y: 474, distance: 13.0
click at [814, 479] on button "Yes" at bounding box center [808, 471] width 43 height 31
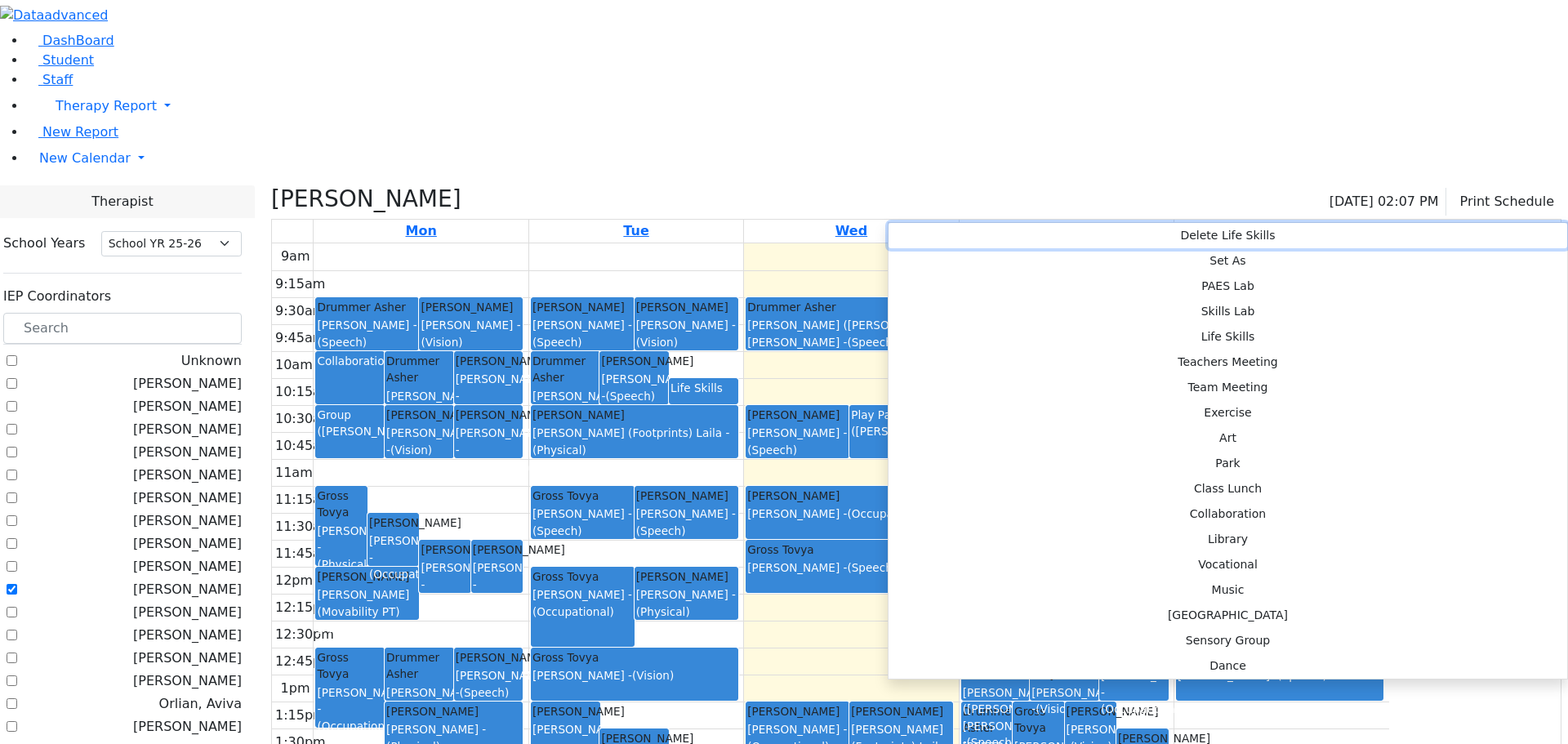
click at [919, 236] on button "Delete Life Skills" at bounding box center [1229, 236] width 679 height 26
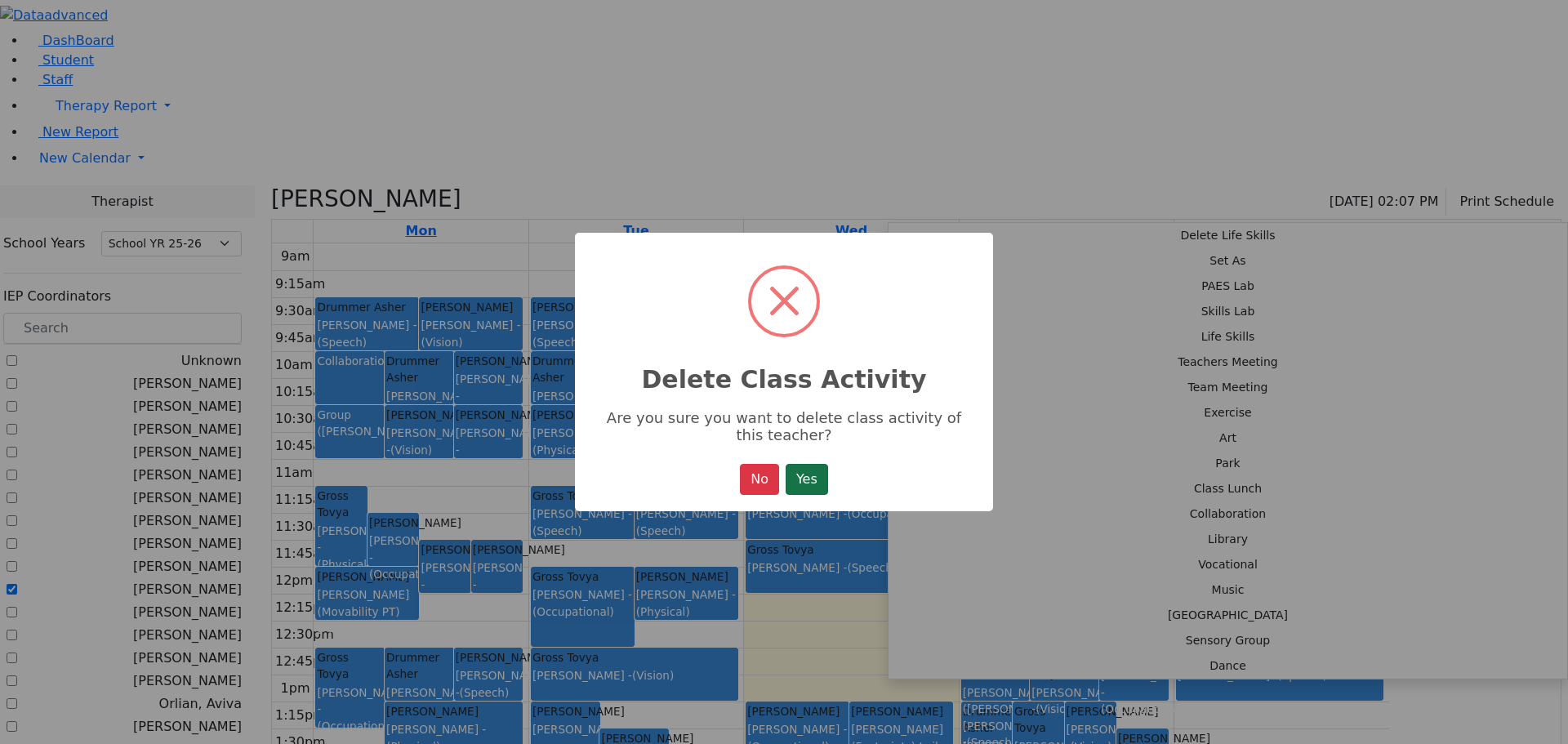
click at [817, 473] on button "Yes" at bounding box center [808, 479] width 43 height 31
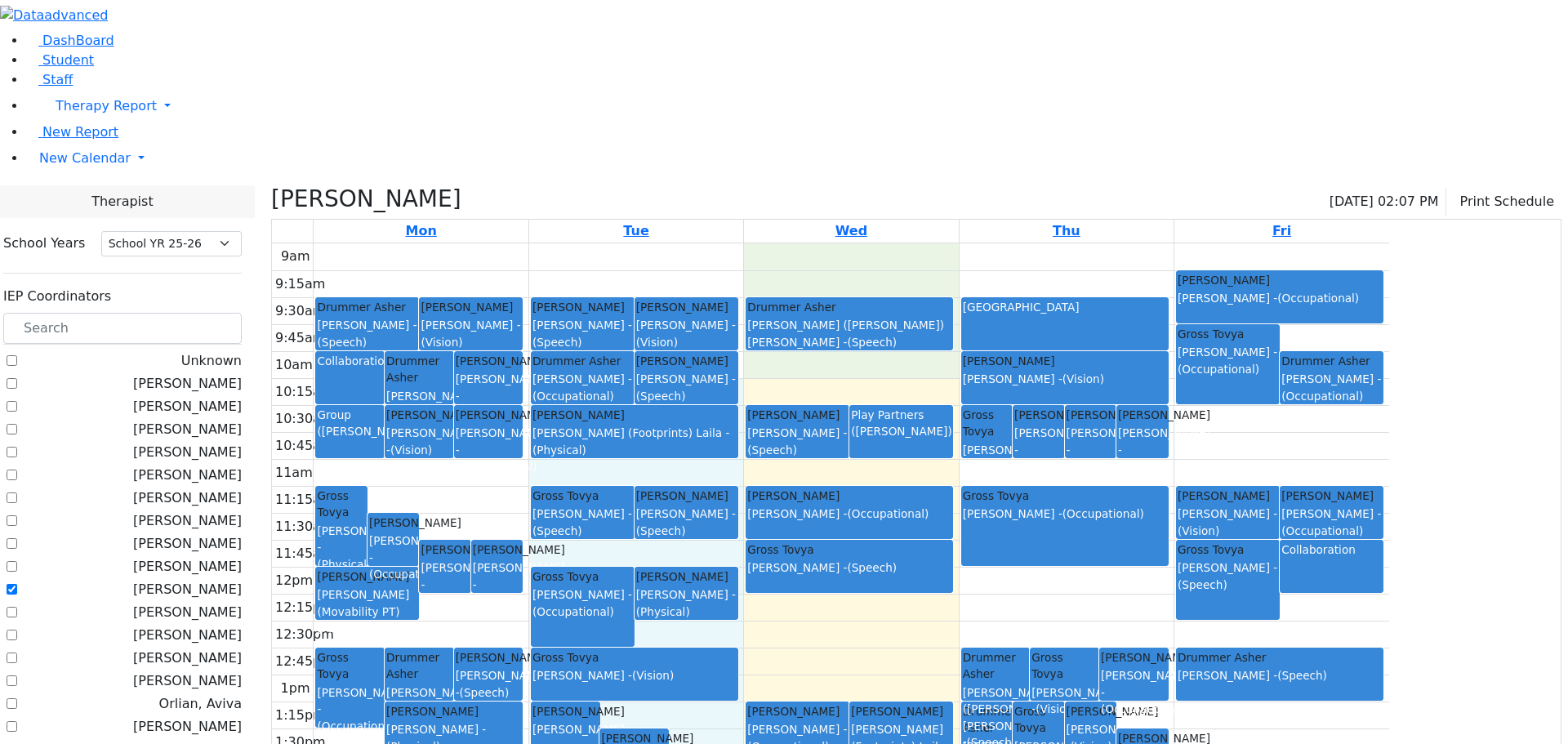
drag, startPoint x: 904, startPoint y: 193, endPoint x: 896, endPoint y: 201, distance: 11.3
click at [898, 243] on div "9am 9:15am 9:30am 9:45am 10am 10:15am 10:30am 10:45am 11am 11:15am 11:30am 11:4…" at bounding box center [830, 567] width 1117 height 647
click at [736, 353] on div "Lorincz Shimon Wolner Miriam - (Speech)" at bounding box center [686, 379] width 100 height 51
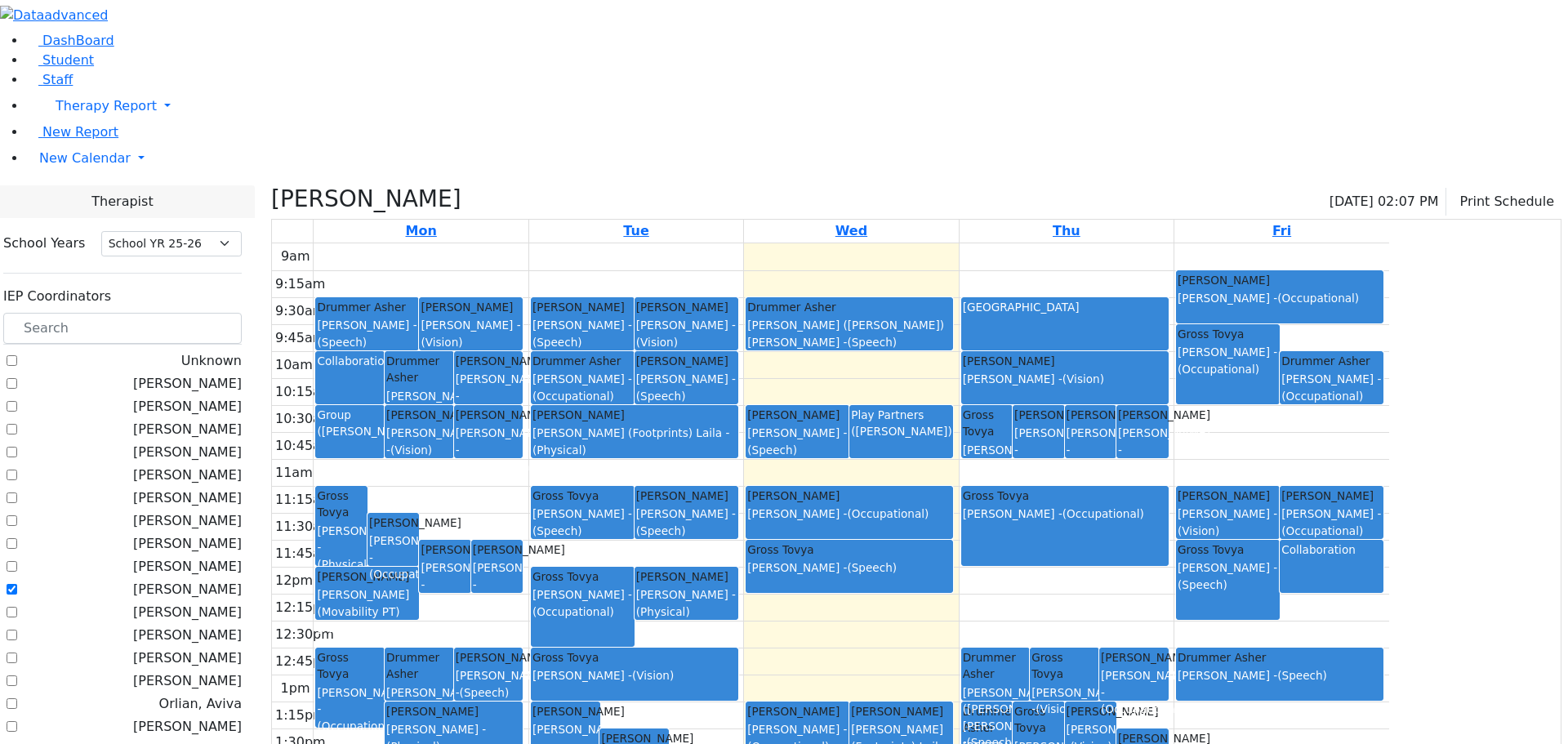
drag, startPoint x: 885, startPoint y: 192, endPoint x: 884, endPoint y: 229, distance: 37.0
click at [736, 353] on div "Lorincz Shimon Wolner Miriam - (Speech)" at bounding box center [686, 379] width 100 height 51
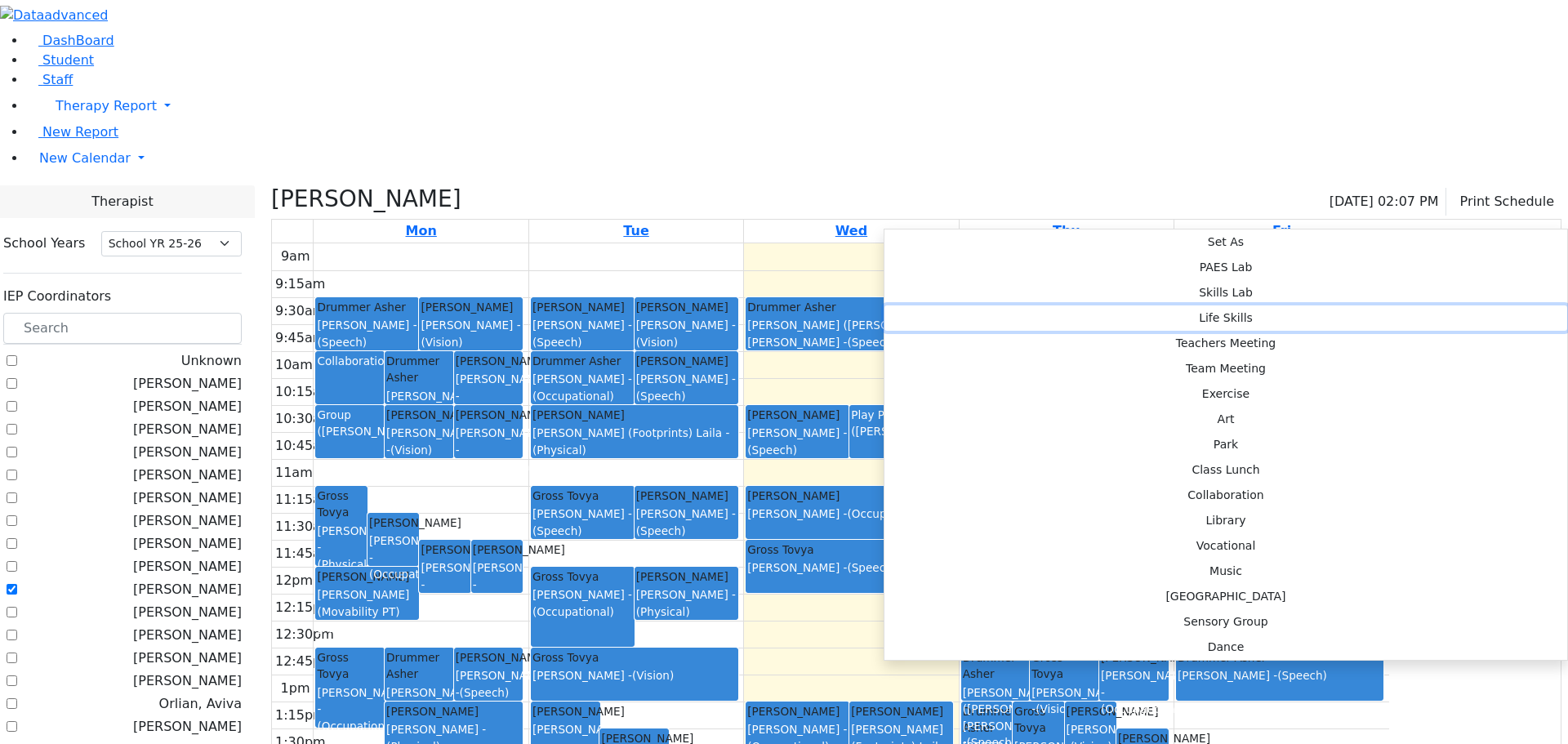
click at [1094, 305] on button "Life Skills" at bounding box center [1226, 318] width 683 height 26
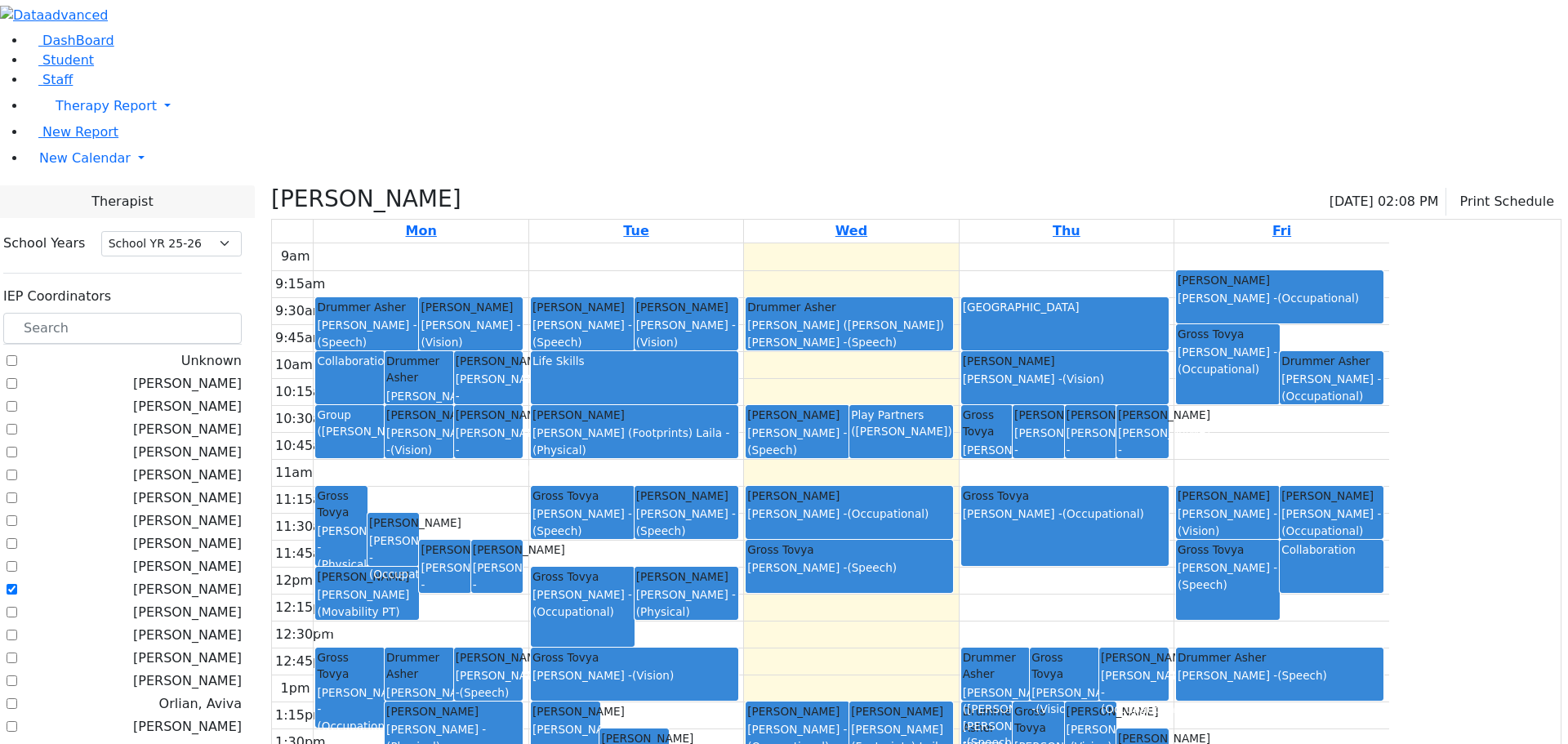
drag, startPoint x: 874, startPoint y: 211, endPoint x: 873, endPoint y: 225, distance: 14.0
click at [743, 243] on div "Drummer Asher Mehl Miriam - (Occupational) Lorincz Shimon Wolner Miriam - (Spee…" at bounding box center [636, 567] width 214 height 647
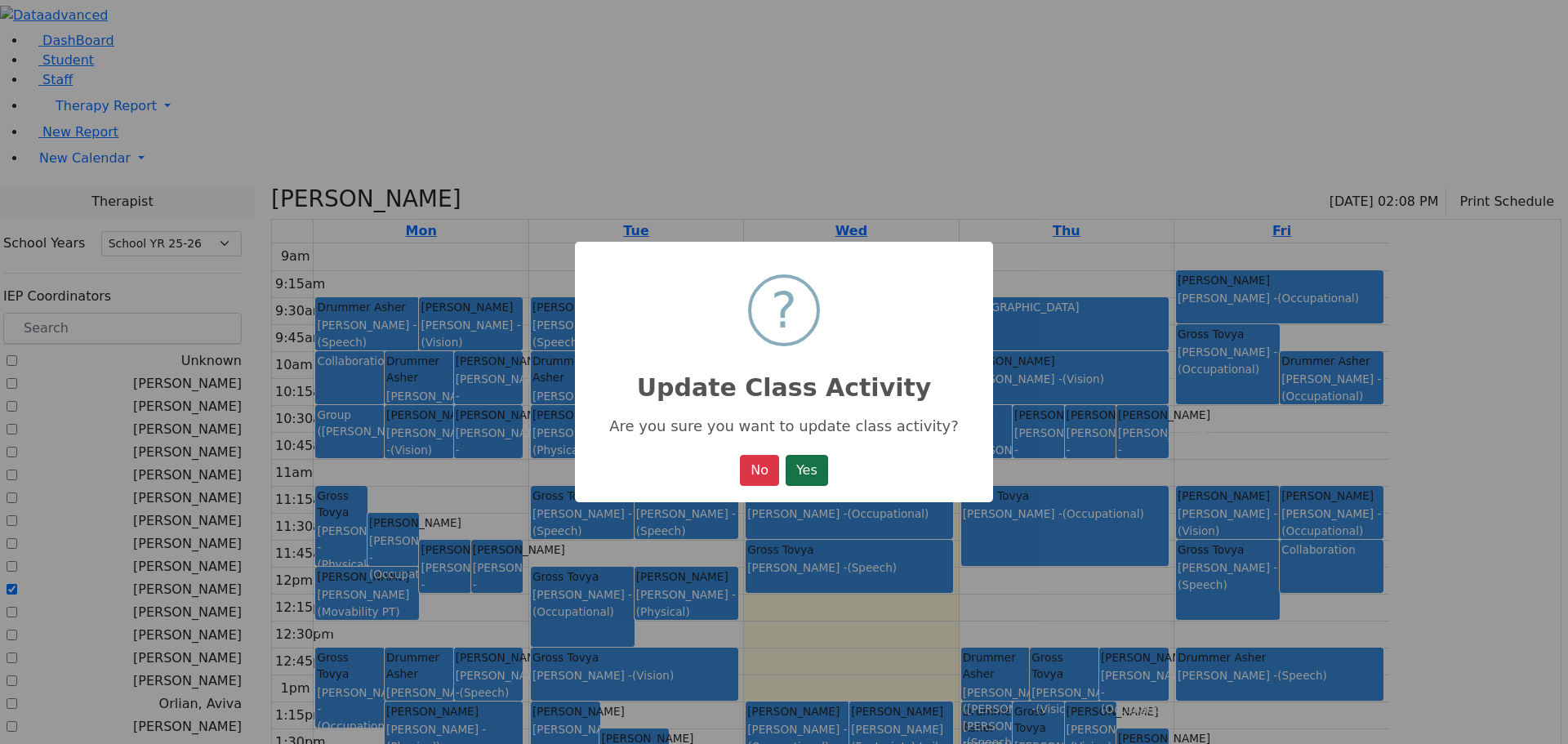
click at [813, 477] on button "Yes" at bounding box center [808, 471] width 43 height 31
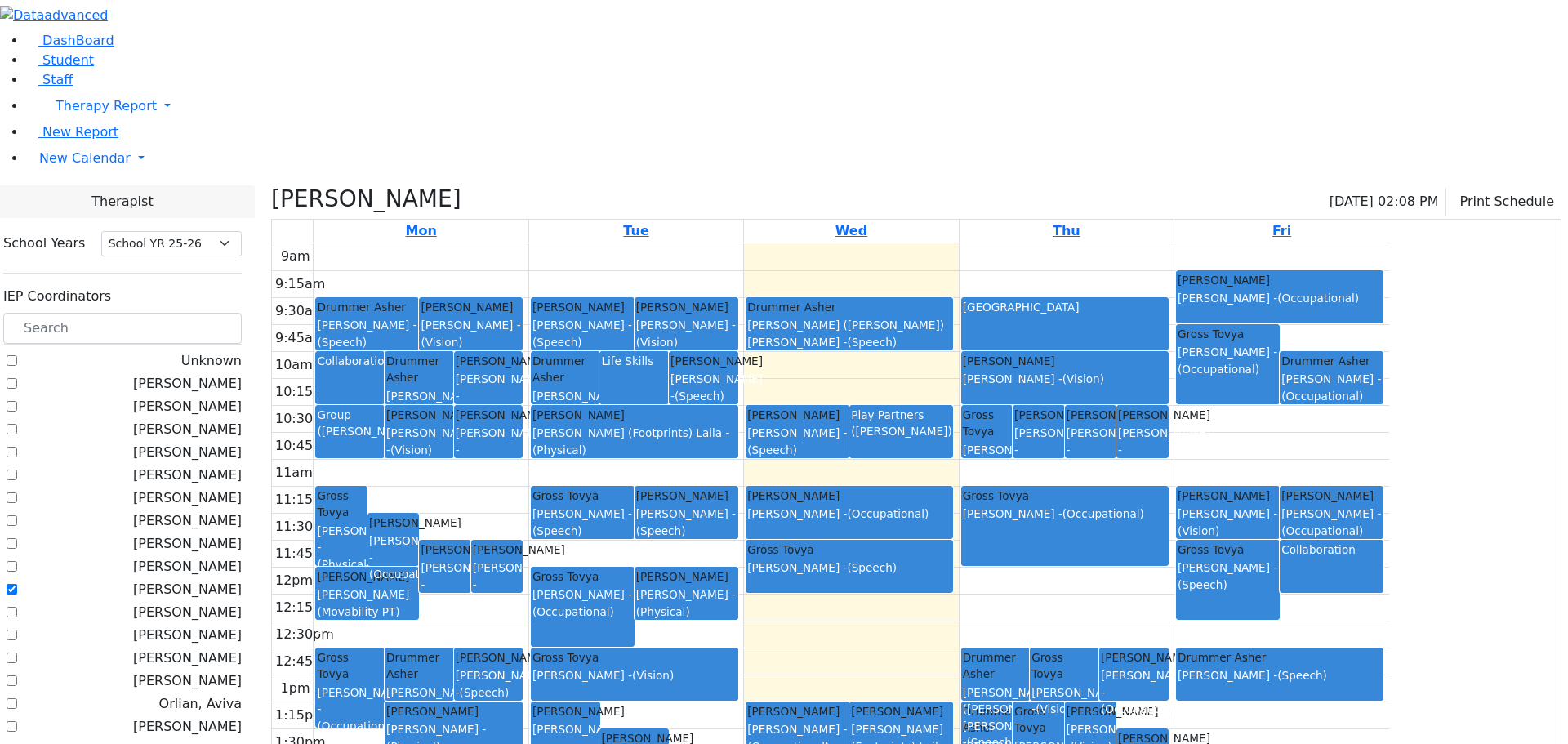
click at [205, 579] on label "[PERSON_NAME]" at bounding box center [187, 589] width 109 height 20
click at [17, 584] on input "[PERSON_NAME]" at bounding box center [12, 589] width 10 height 10
checkbox input "false"
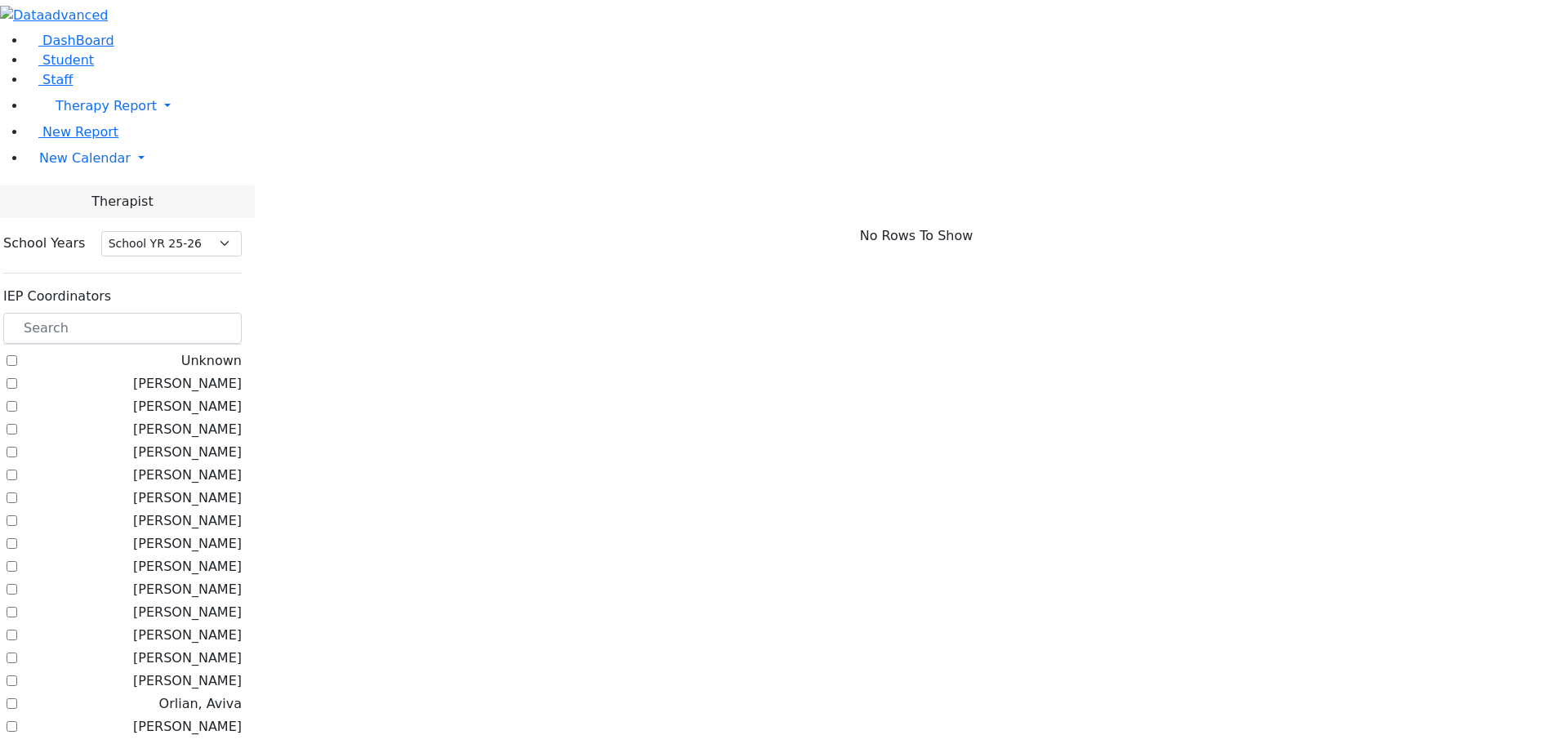
scroll to position [572, 0]
checkbox input "true"
